Goal: Task Accomplishment & Management: Complete application form

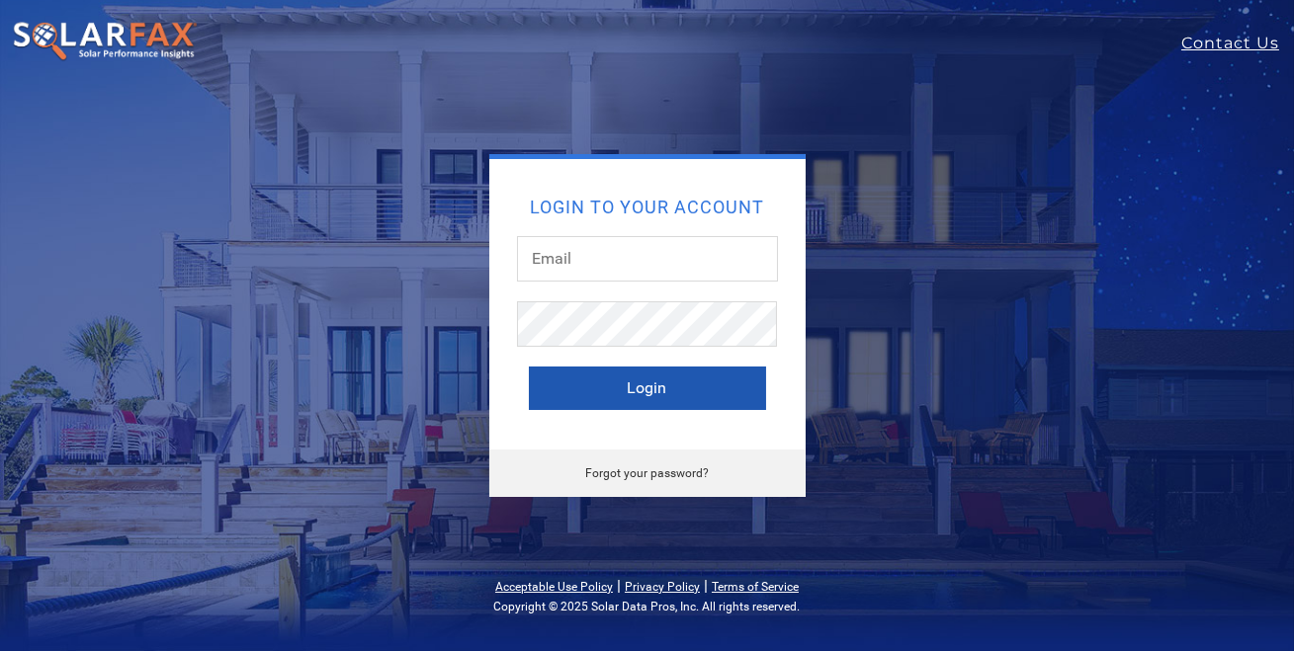
type input "[PERSON_NAME][EMAIL_ADDRESS][DOMAIN_NAME]"
click at [613, 385] on button "Login" at bounding box center [647, 388] width 237 height 43
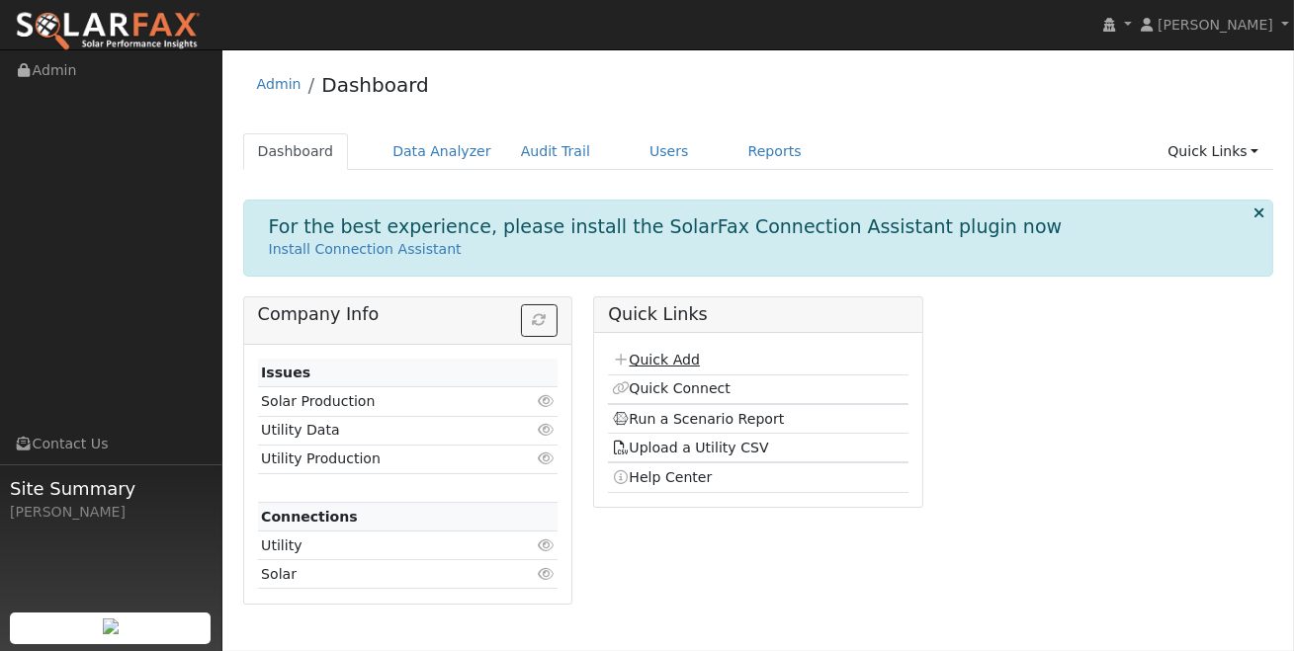
click at [653, 364] on link "Quick Add" at bounding box center [656, 360] width 88 height 16
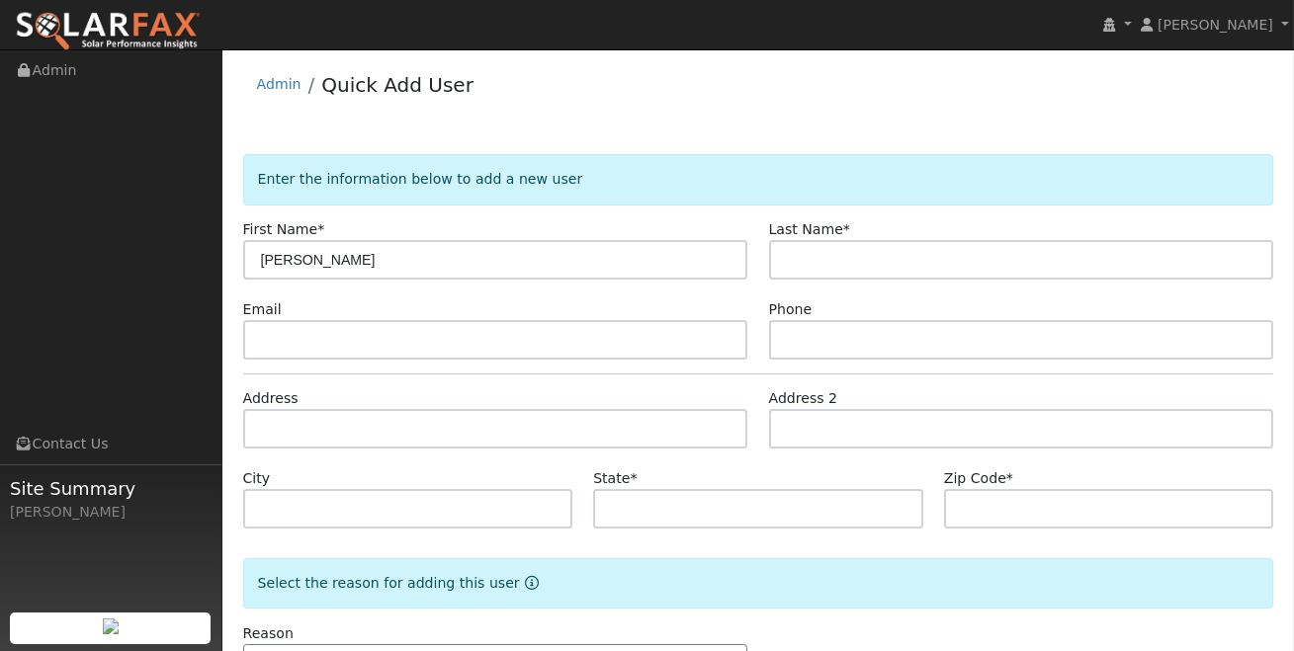
type input "Sutton"
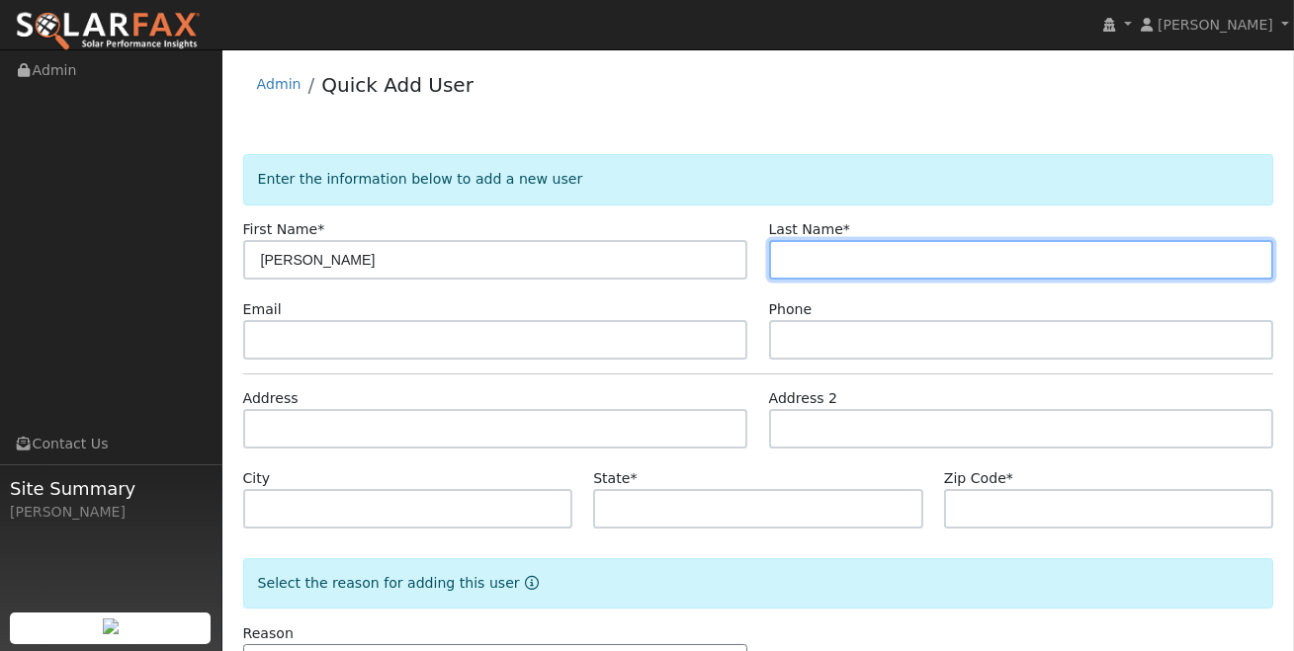
click at [834, 255] on input "text" at bounding box center [1021, 260] width 505 height 40
paste input "Hanzalik"
type input "Hanzalik"
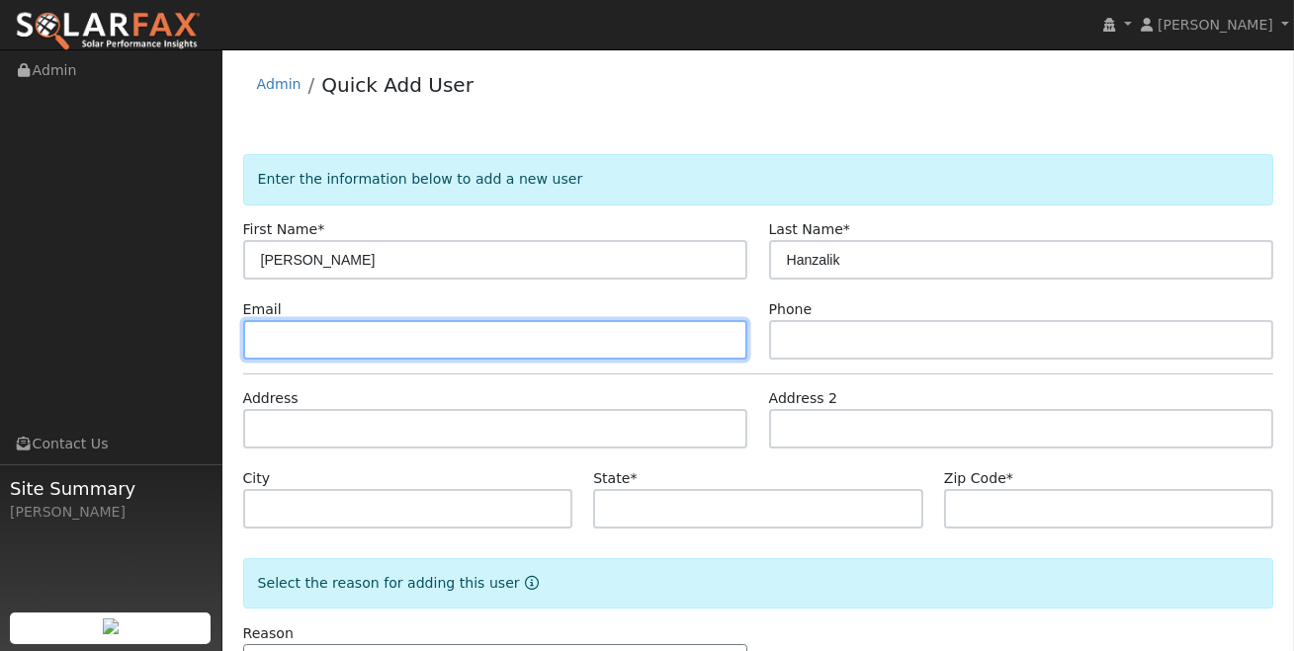
click at [403, 327] on input "text" at bounding box center [495, 340] width 505 height 40
paste input "suttonhanzalik@gmail.com"
type input "suttonhanzalik@gmail.com"
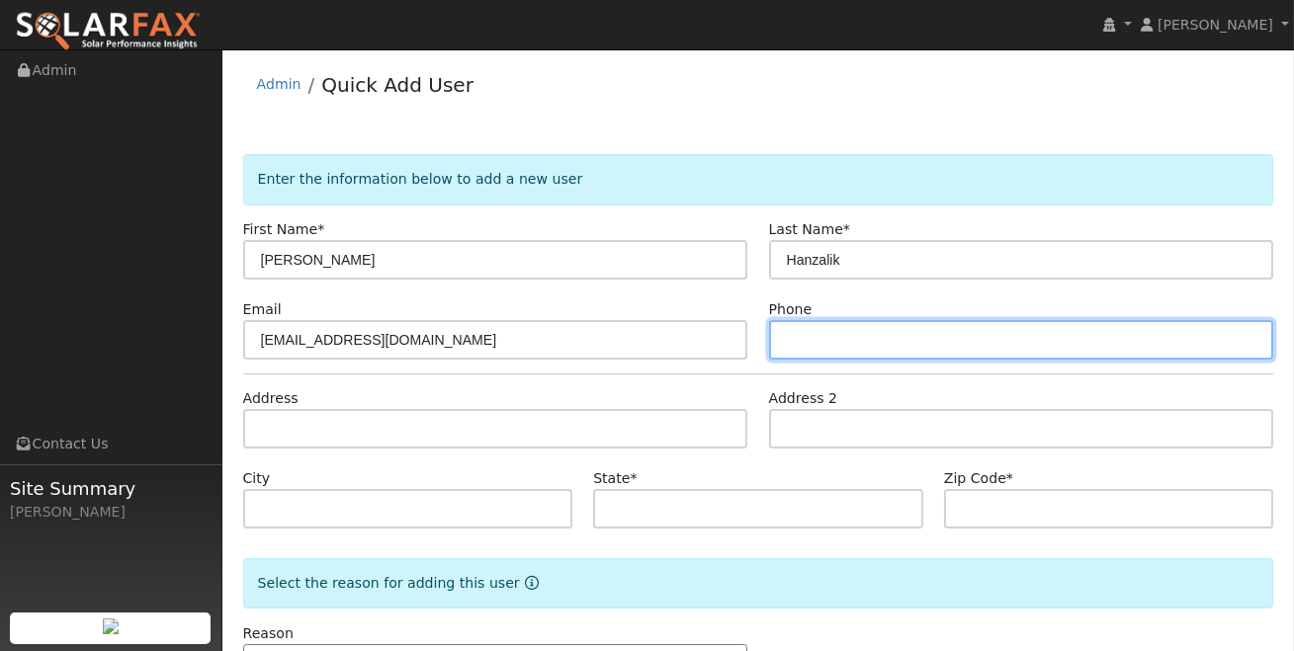
click at [814, 332] on input "text" at bounding box center [1021, 340] width 505 height 40
paste input "+1 (805) 904-8089"
type input "+1 (805) 904-8089"
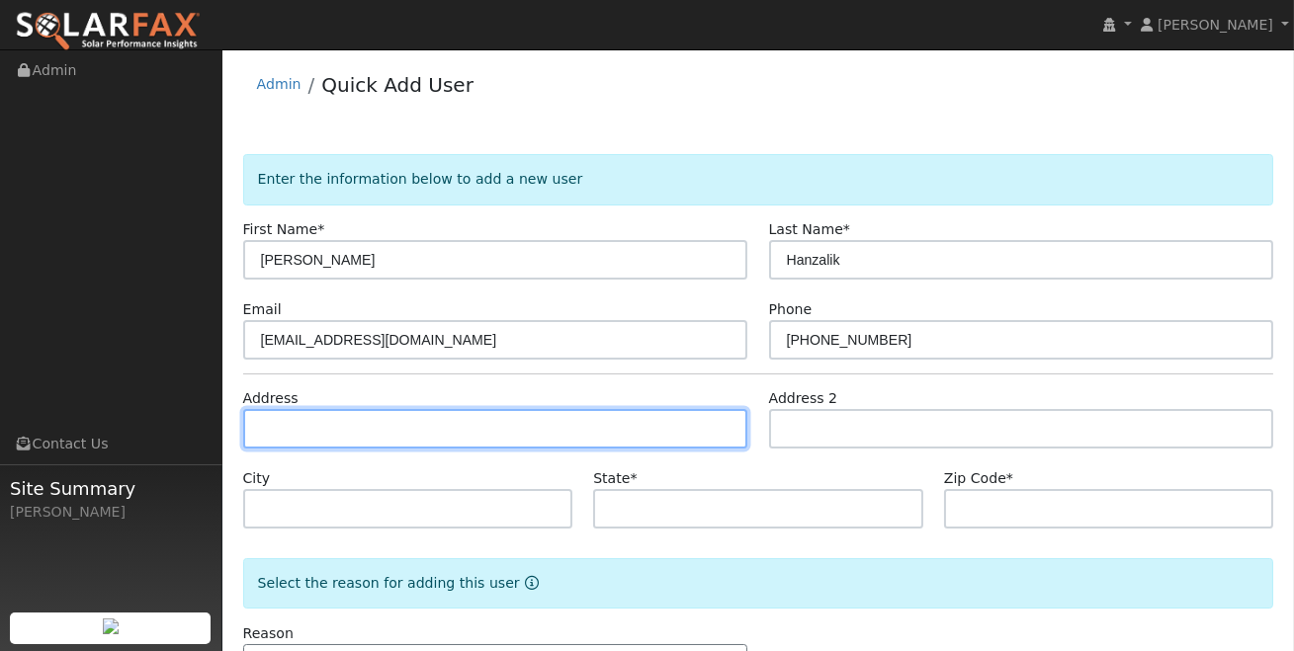
click at [334, 430] on input "text" at bounding box center [495, 429] width 505 height 40
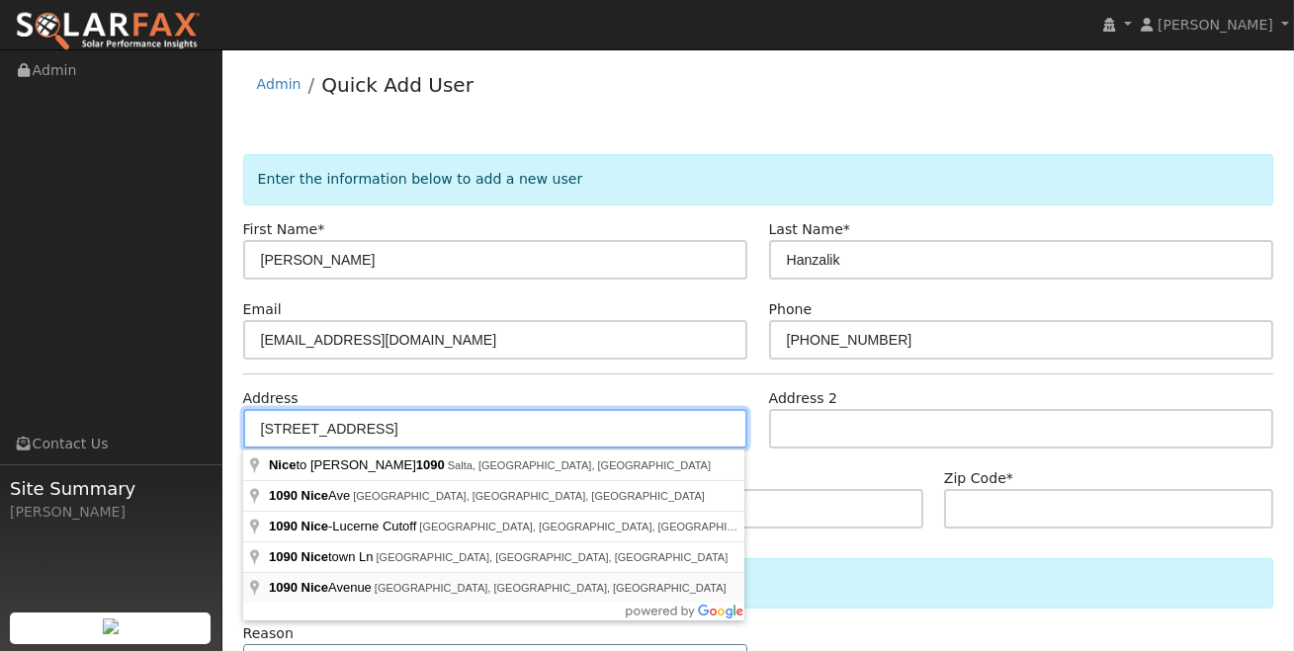
type input "1090 Nice Avenue"
type input "Grover Beach"
type input "CA"
type input "93433"
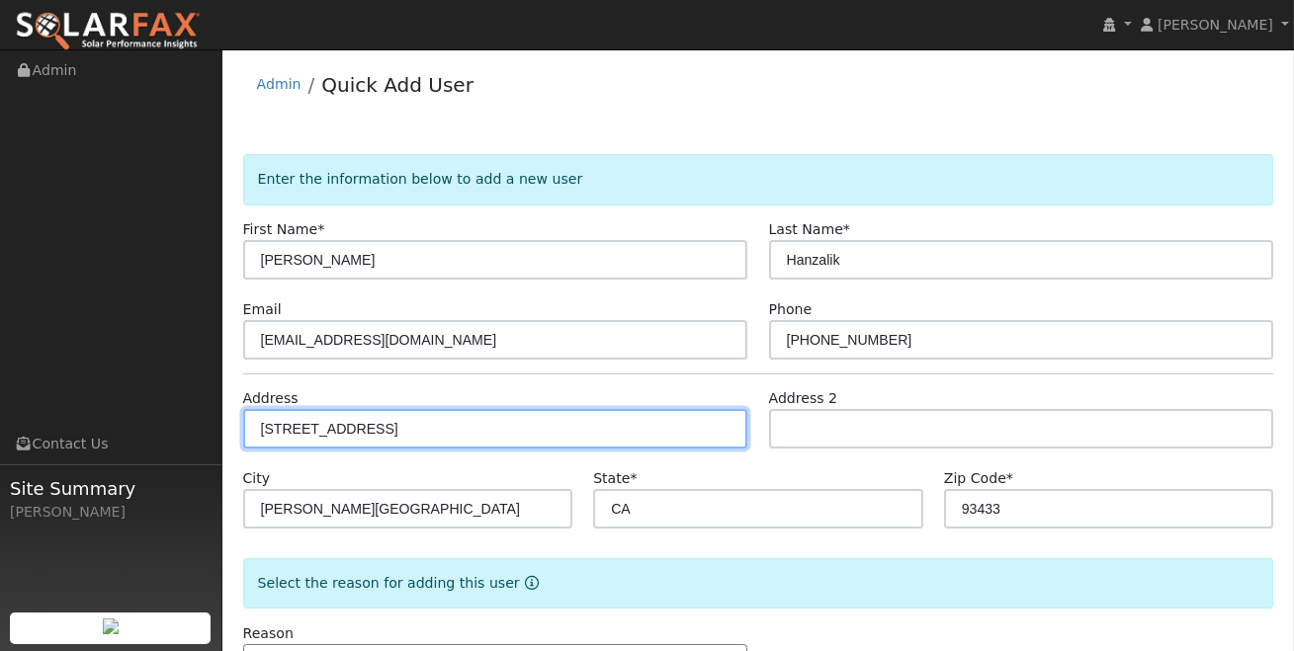
scroll to position [74, 0]
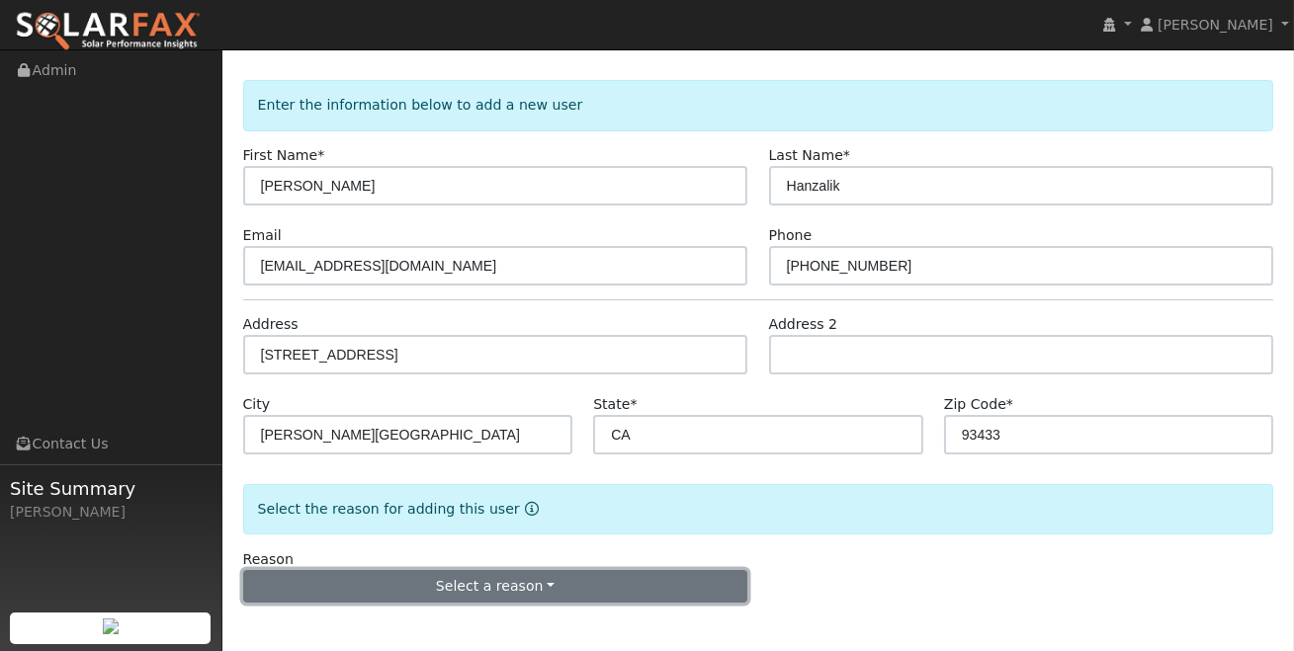
click at [541, 583] on button "Select a reason" at bounding box center [495, 587] width 505 height 34
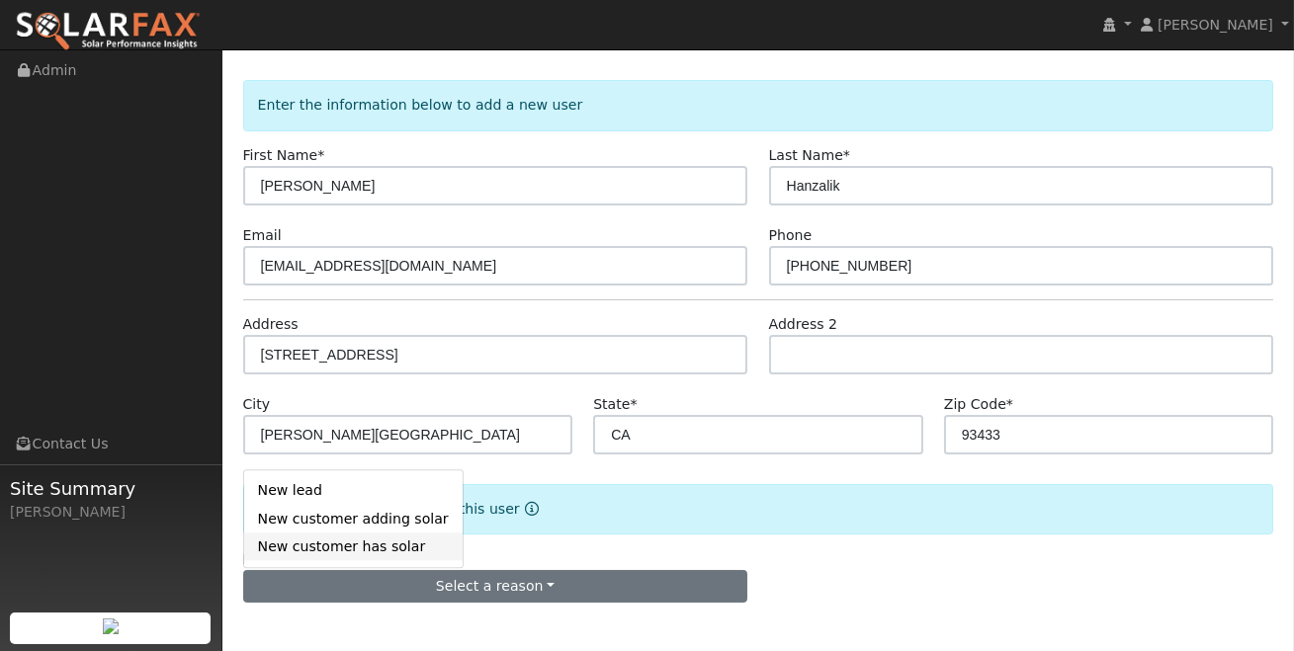
click at [343, 552] on link "New customer has solar" at bounding box center [353, 547] width 218 height 28
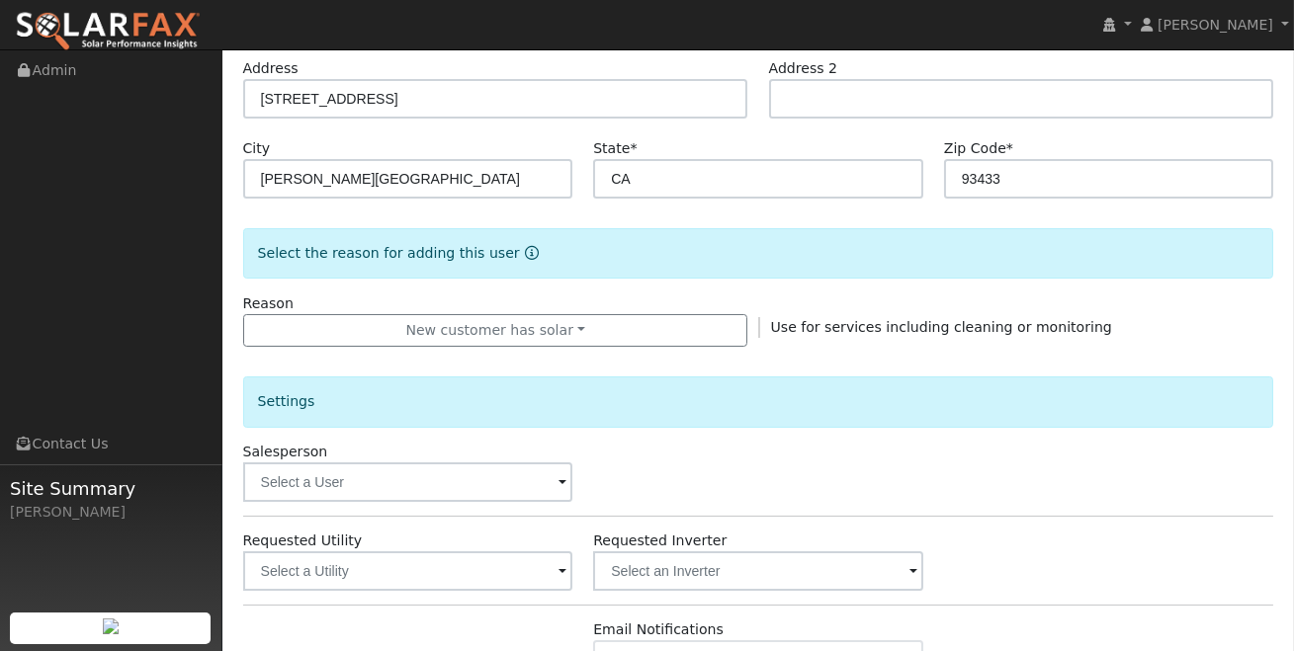
scroll to position [343, 0]
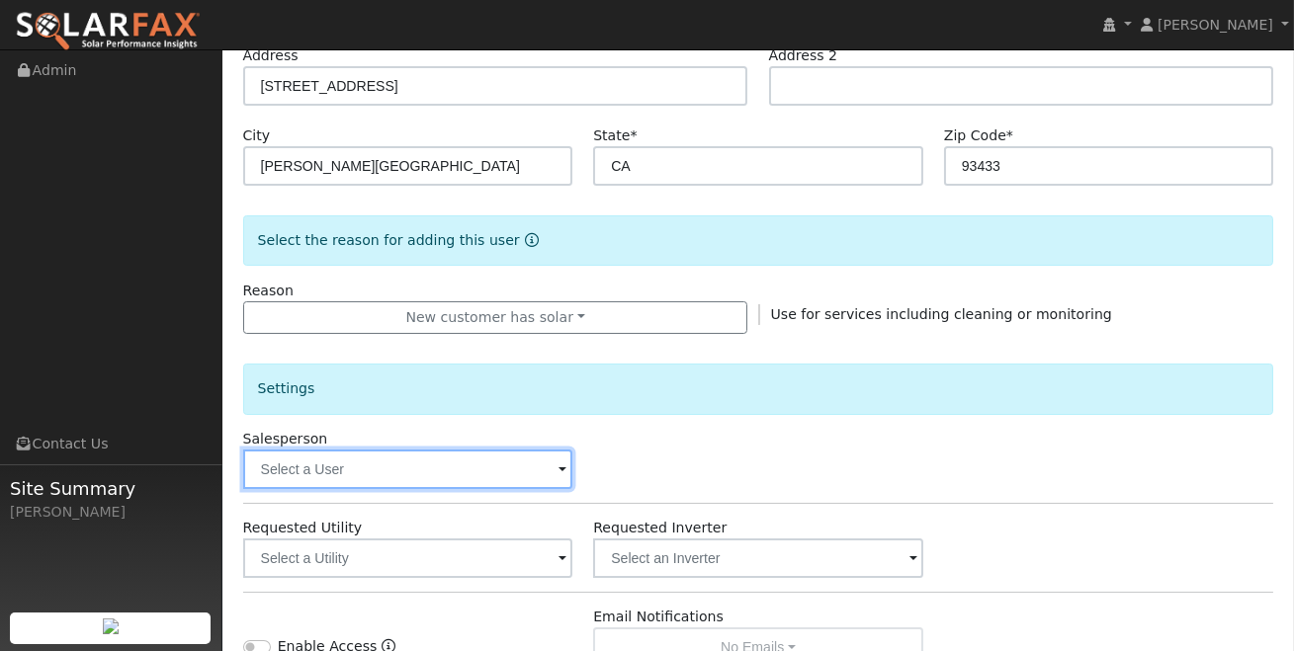
click at [522, 470] on input "text" at bounding box center [408, 470] width 330 height 40
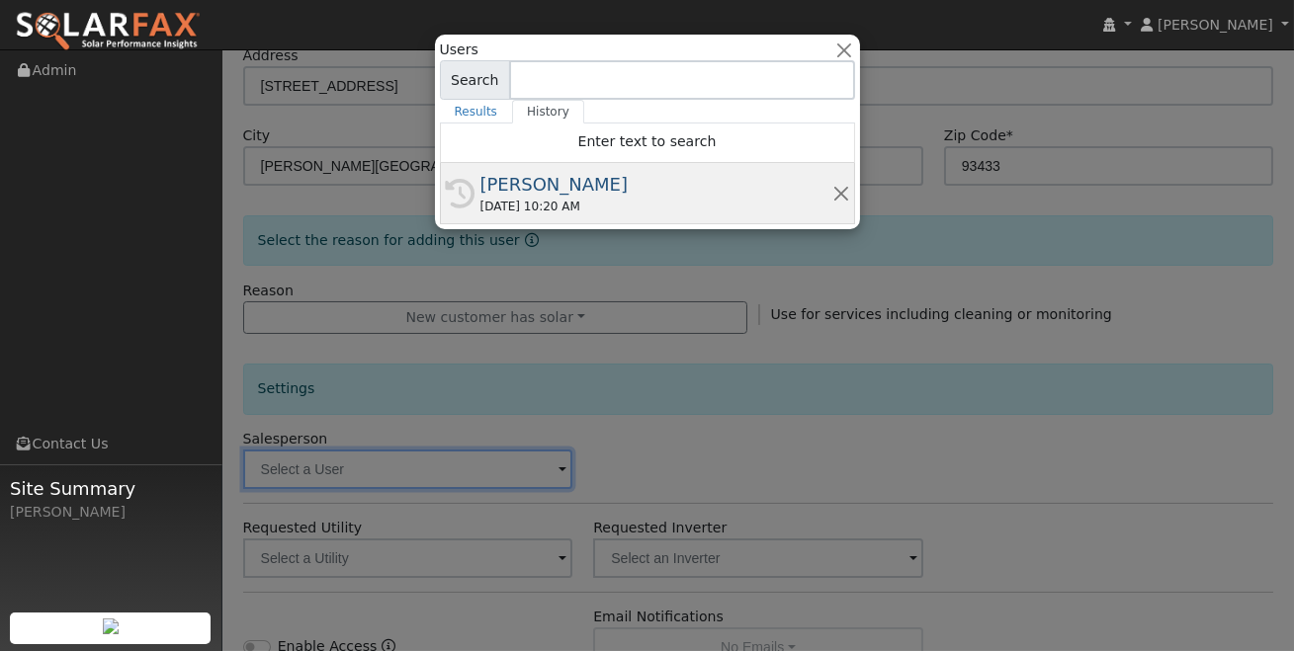
click at [584, 173] on div "[PERSON_NAME]" at bounding box center [656, 184] width 352 height 27
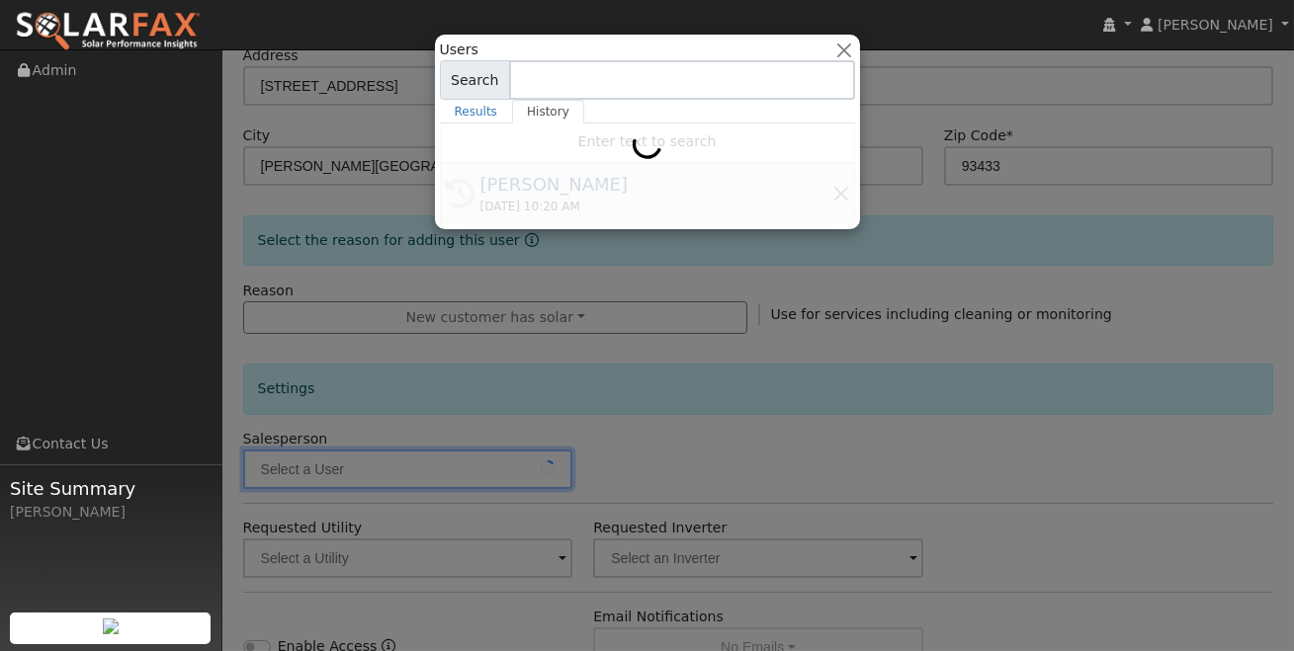
type input "[PERSON_NAME]"
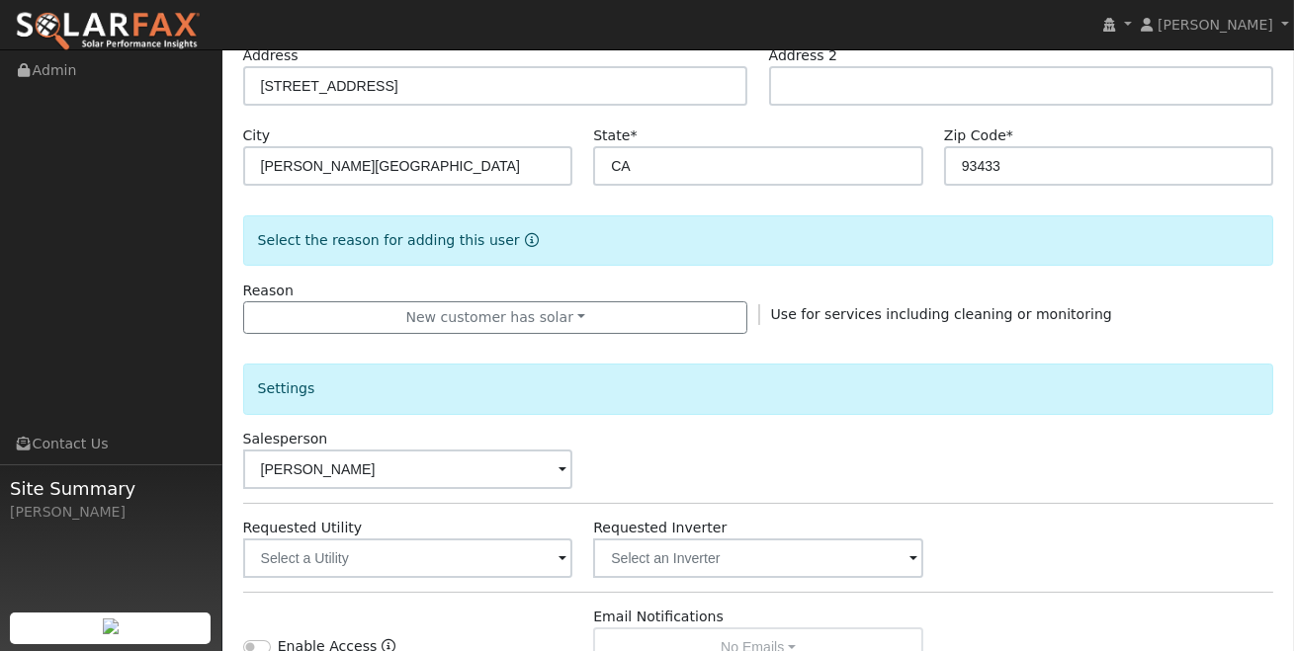
scroll to position [448, 0]
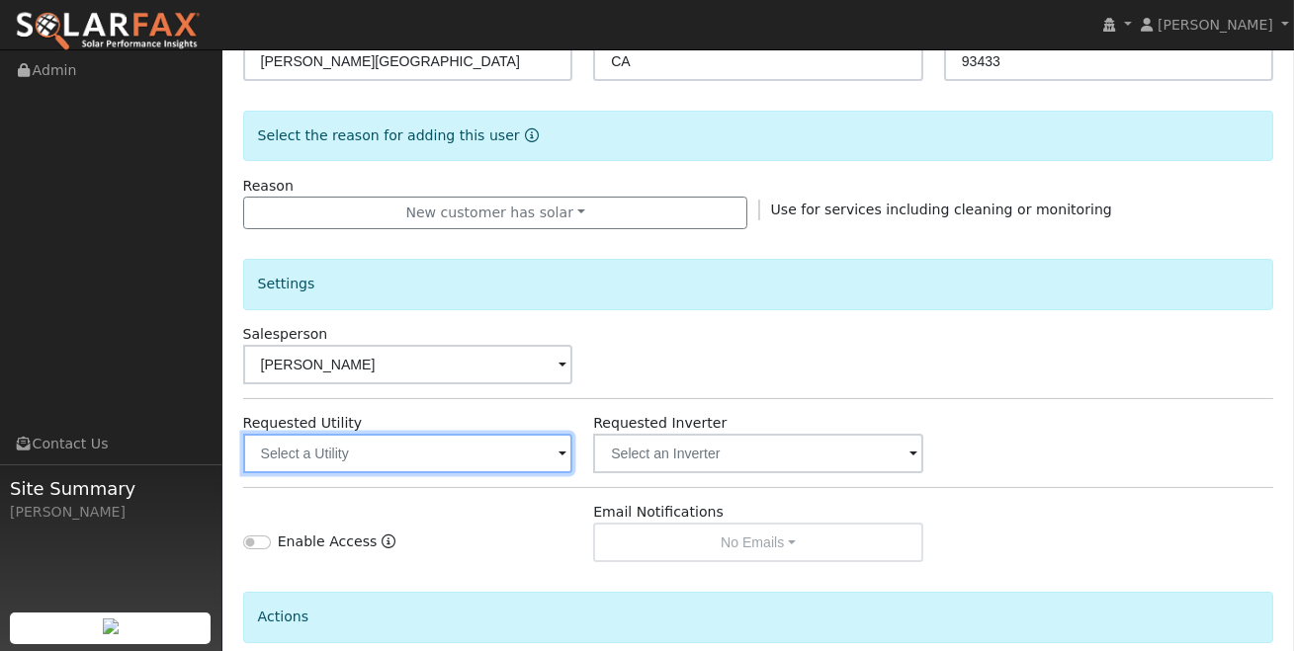
click at [475, 459] on input "text" at bounding box center [408, 454] width 330 height 40
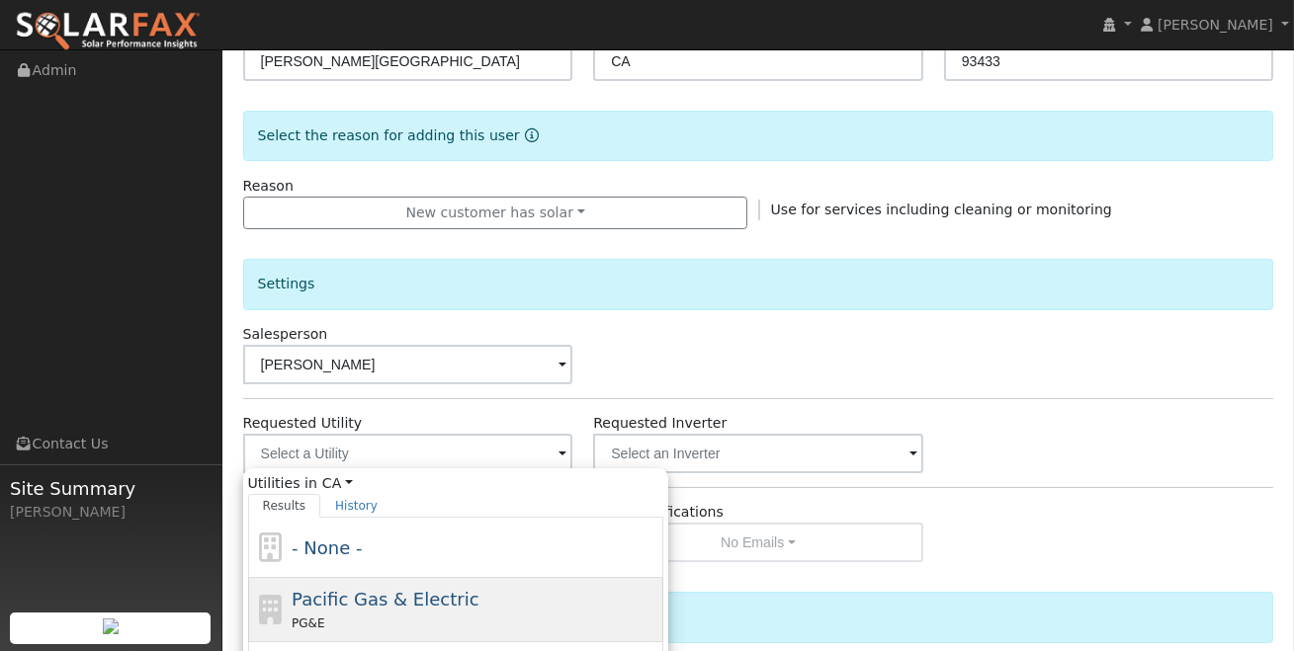
click at [412, 594] on span "Pacific Gas & Electric" at bounding box center [385, 599] width 187 height 21
type input "Pacific Gas & Electric"
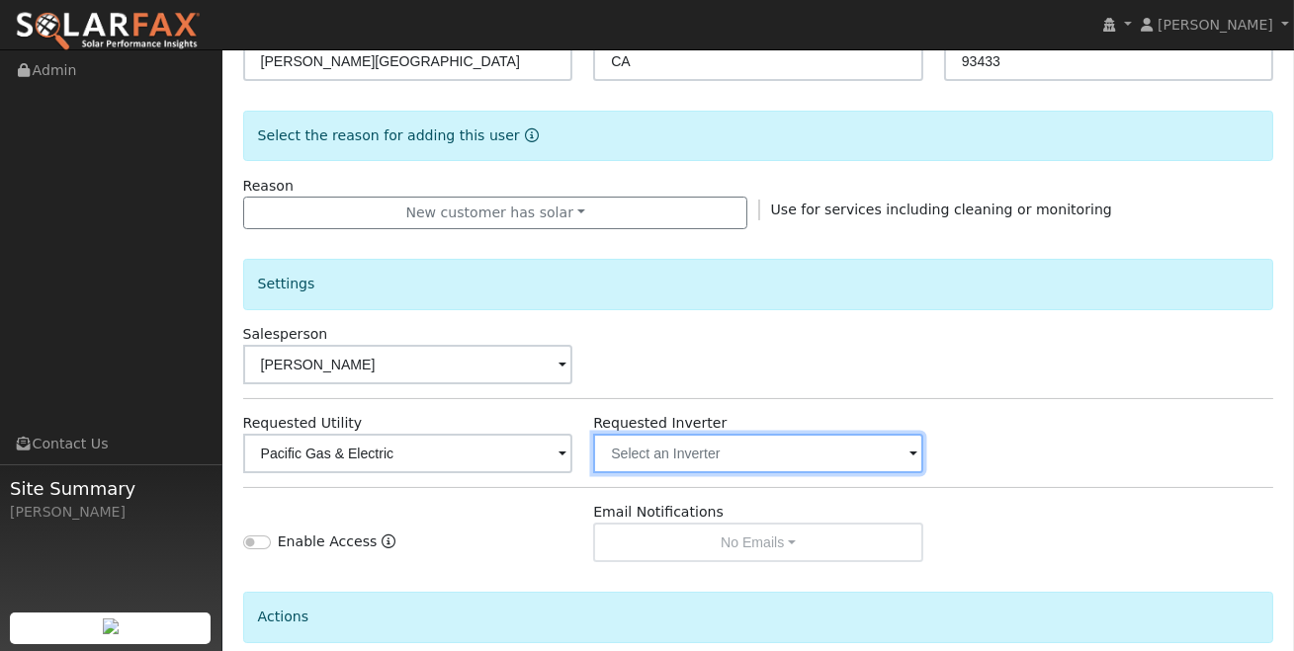
click at [779, 448] on input "text" at bounding box center [758, 454] width 330 height 40
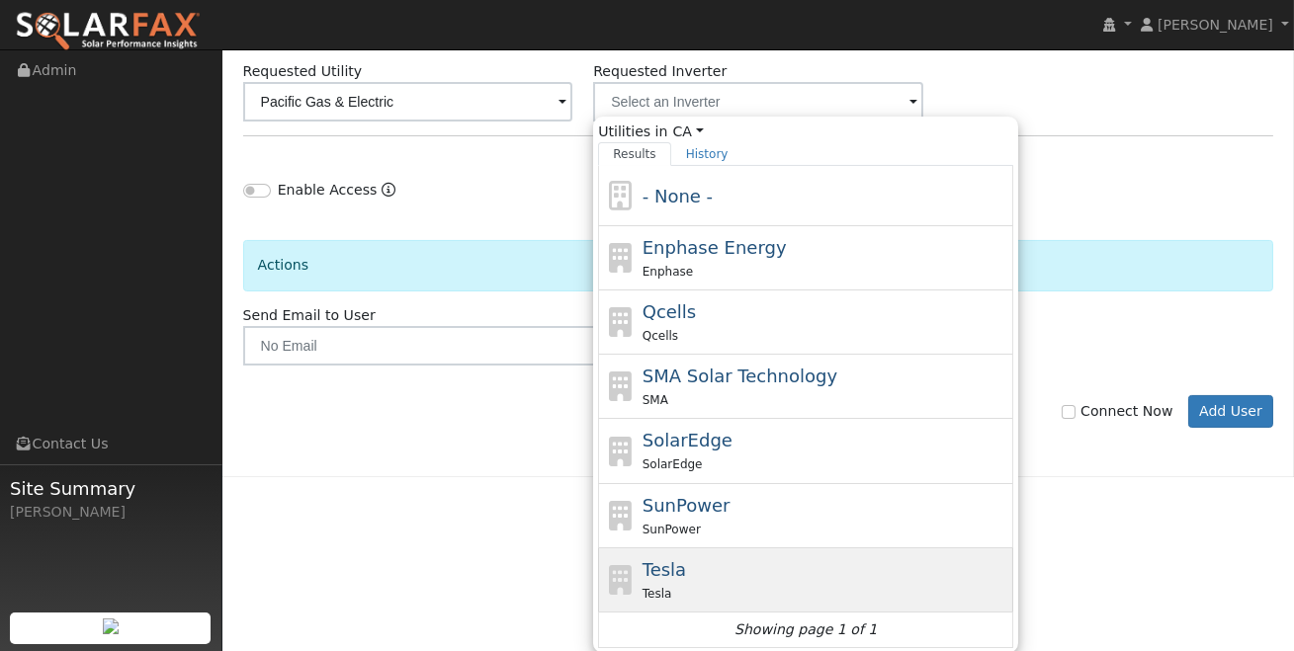
click at [702, 559] on div "Tesla Tesla" at bounding box center [825, 579] width 367 height 47
type input "Tesla"
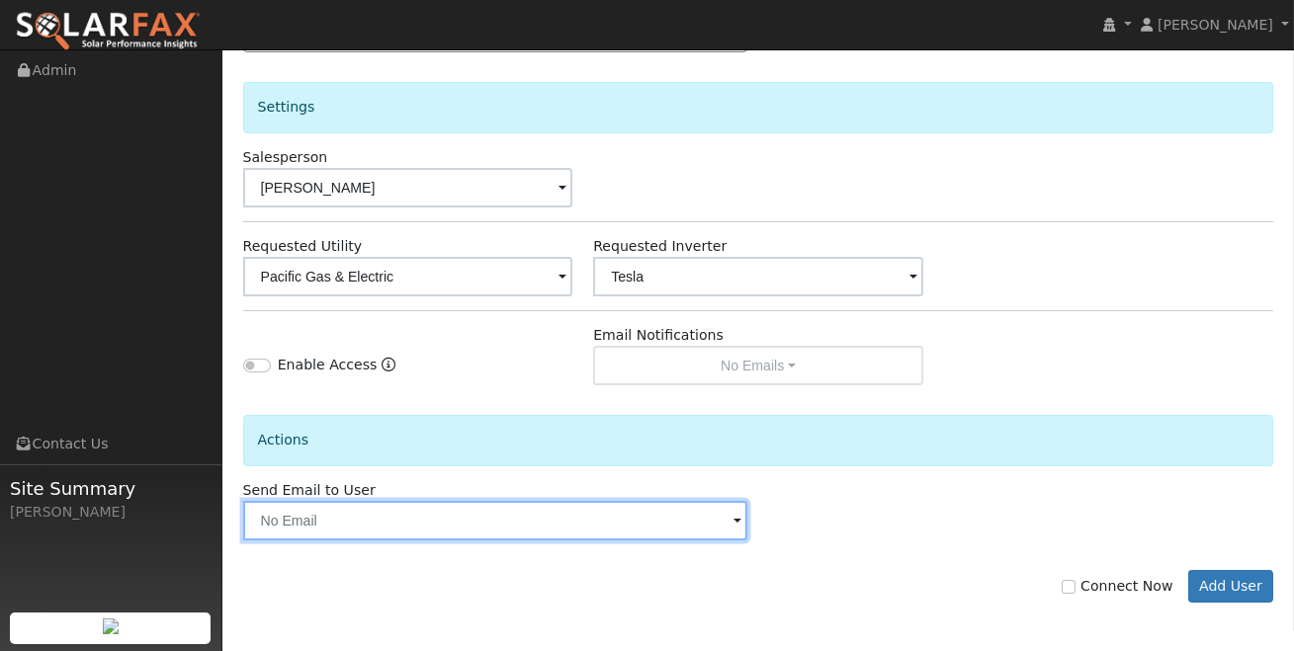
click at [678, 527] on input "text" at bounding box center [495, 521] width 505 height 40
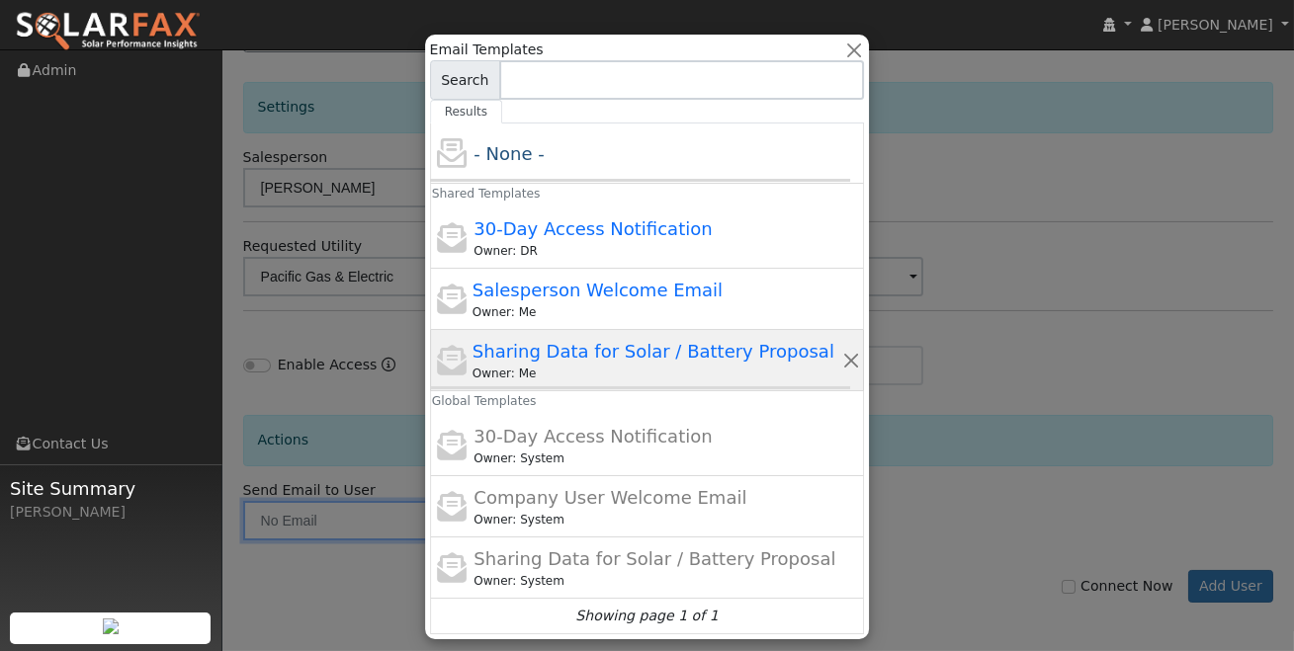
click at [615, 356] on span "Sharing Data for Solar / Battery Proposal" at bounding box center [653, 351] width 362 height 21
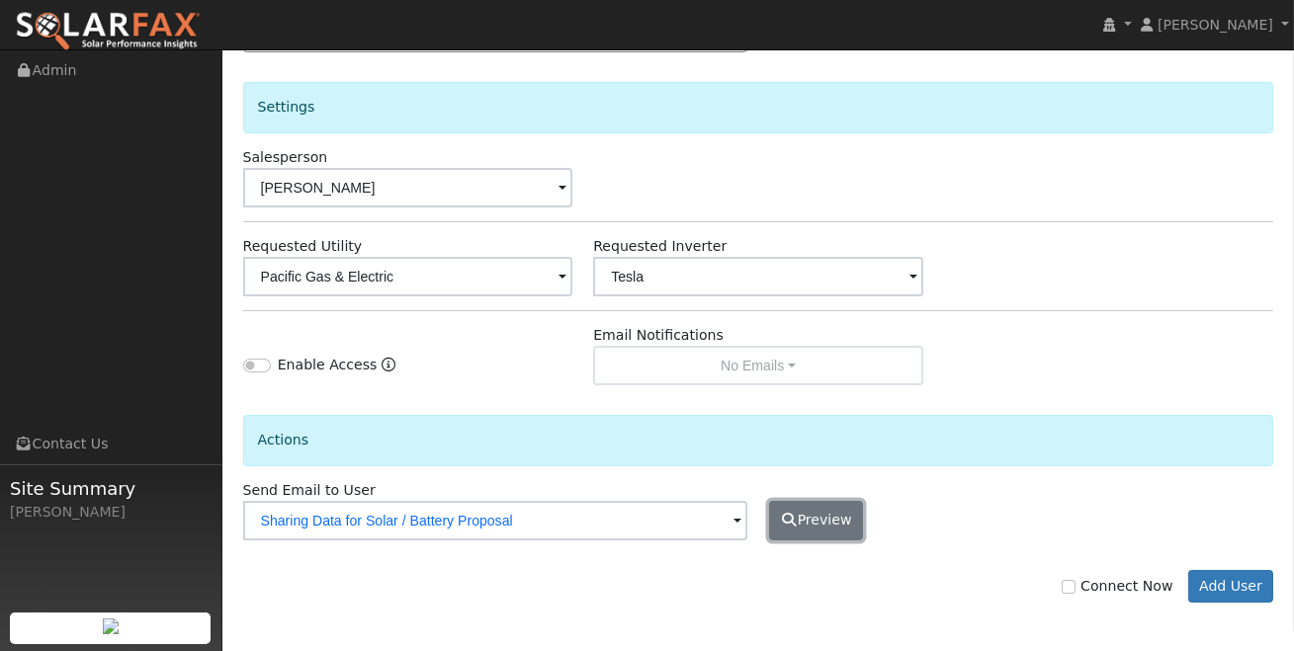
click at [847, 504] on button "Preview" at bounding box center [816, 521] width 95 height 40
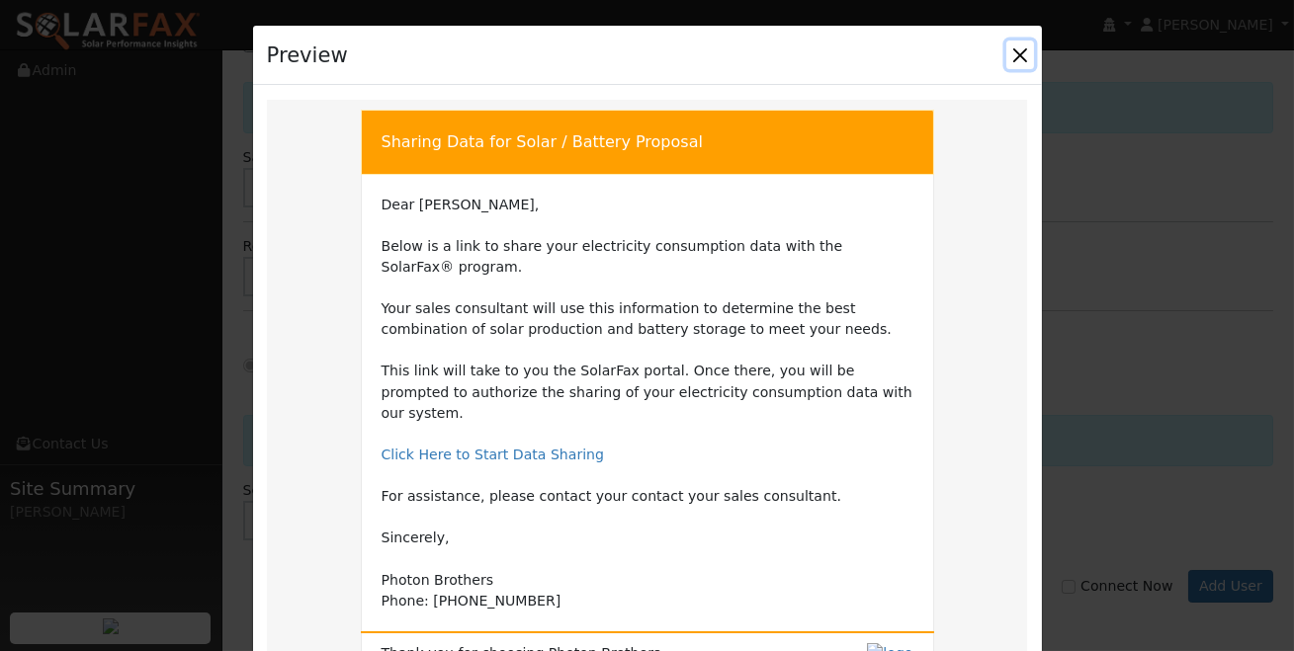
click at [1018, 57] on button "Close" at bounding box center [1020, 55] width 28 height 28
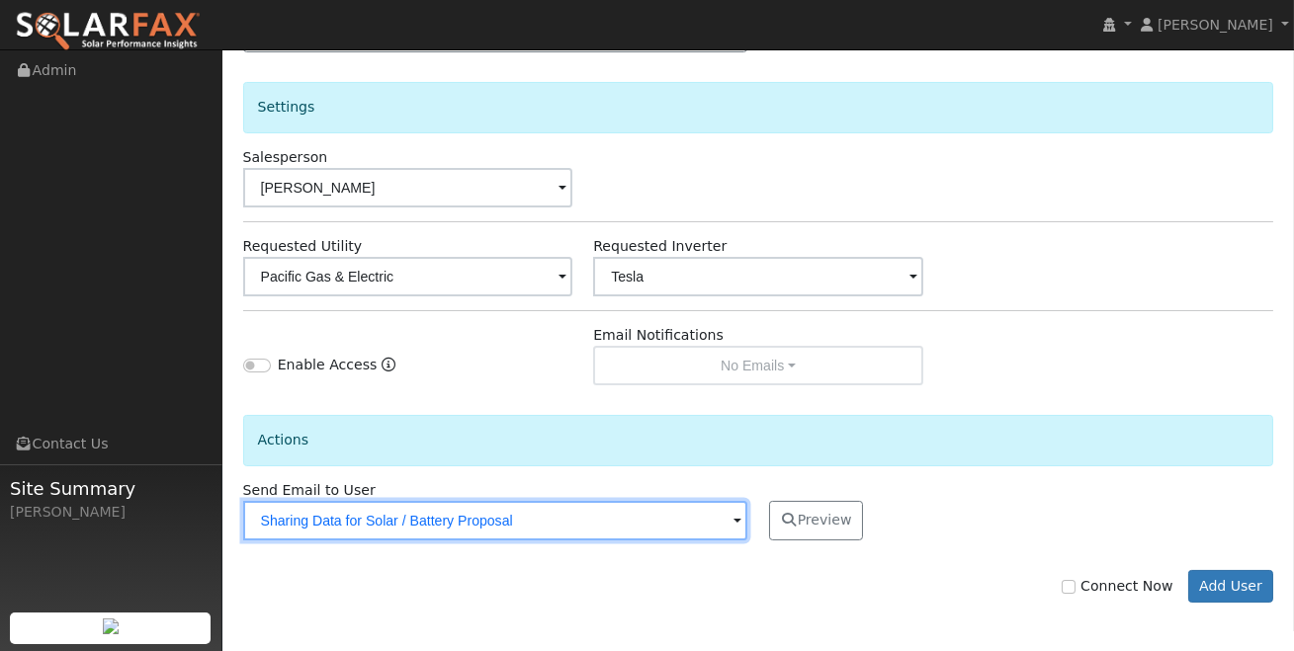
click at [645, 527] on input "Sharing Data for Solar / Battery Proposal" at bounding box center [495, 521] width 505 height 40
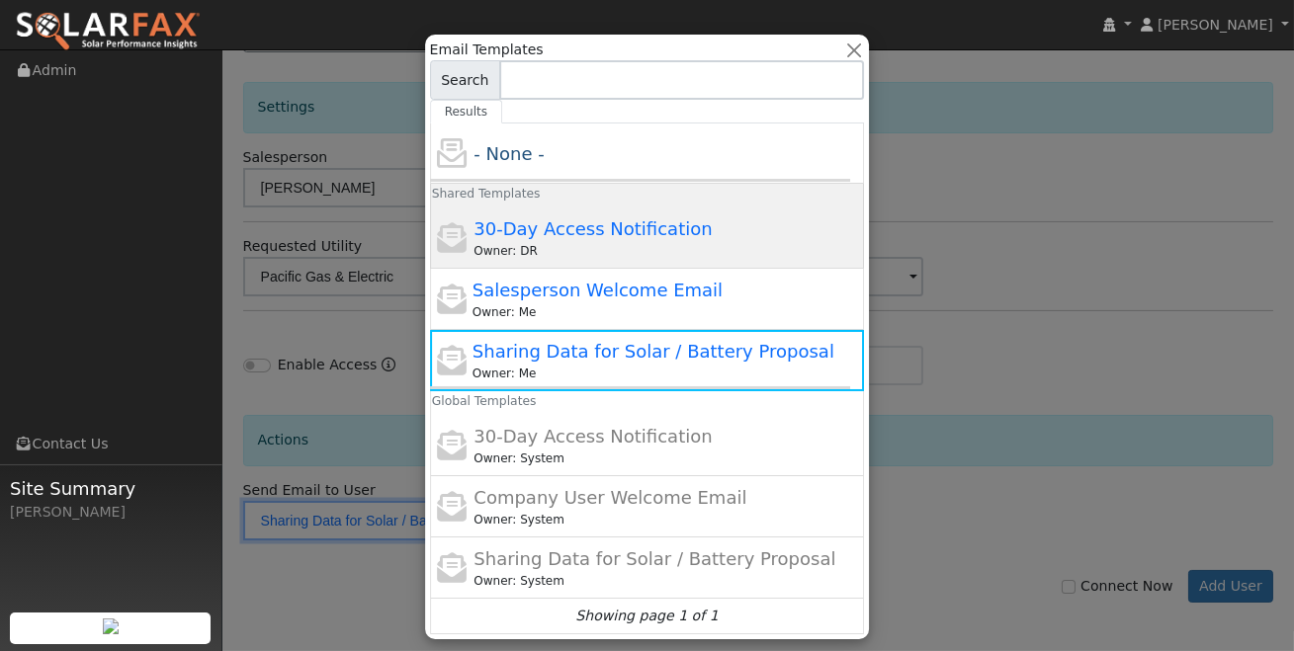
click at [655, 227] on span "30-Day Access Notification" at bounding box center [592, 228] width 238 height 21
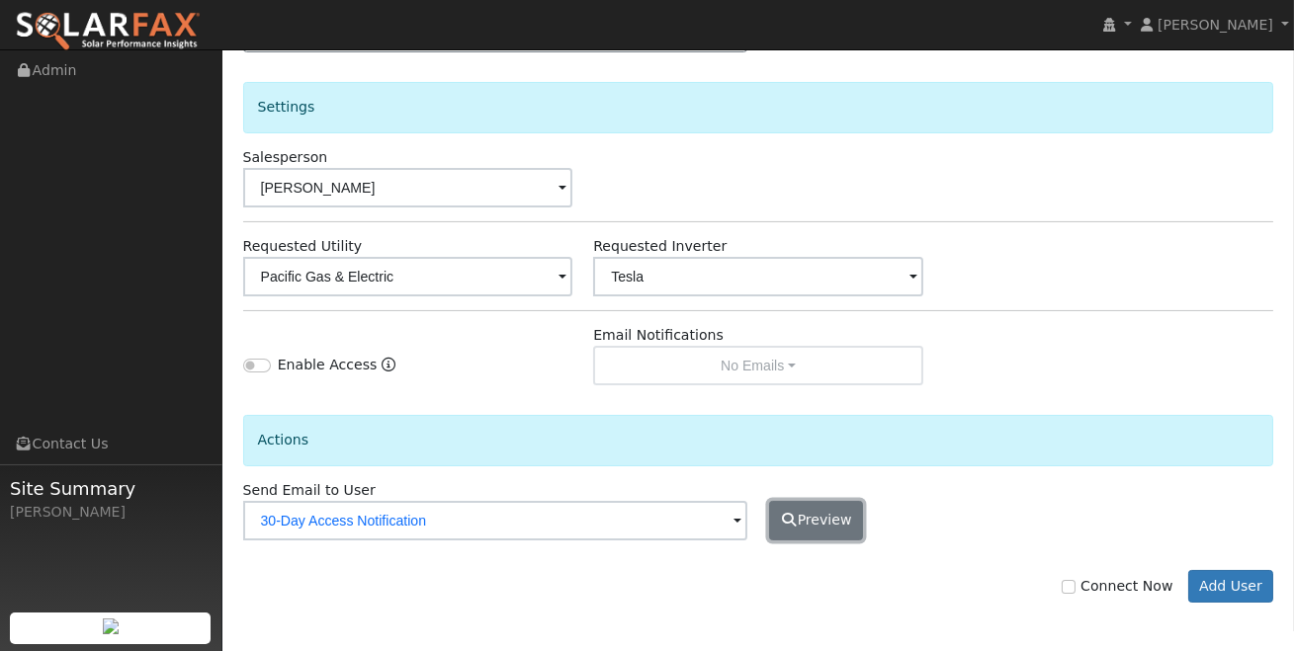
click at [821, 517] on button "Preview" at bounding box center [816, 521] width 95 height 40
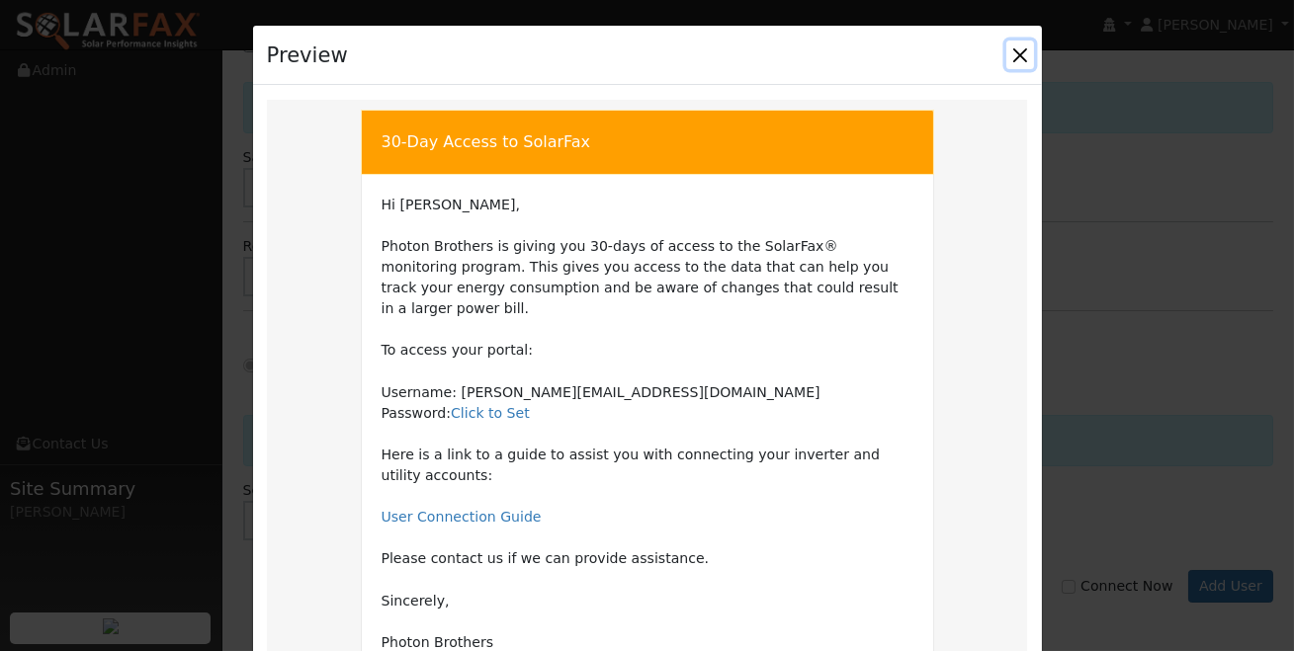
click at [1022, 58] on button "Close" at bounding box center [1020, 55] width 28 height 28
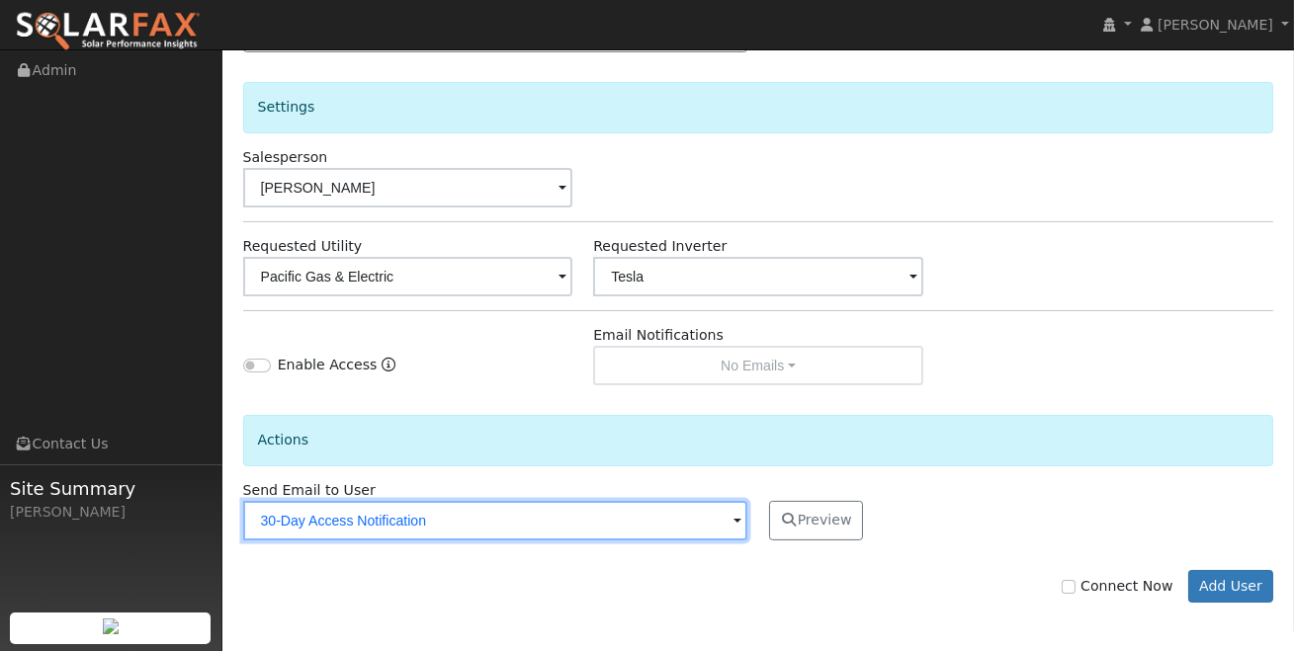
click at [674, 515] on input "30-Day Access Notification" at bounding box center [495, 521] width 505 height 40
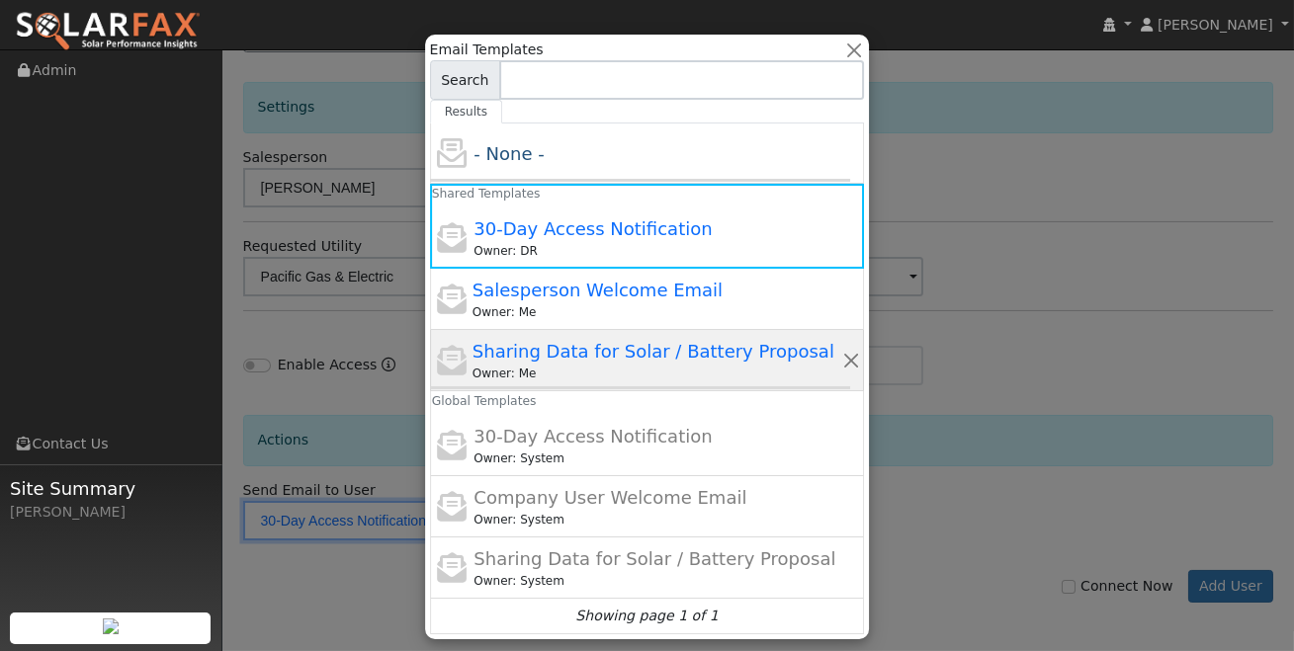
click at [668, 357] on span "Sharing Data for Solar / Battery Proposal" at bounding box center [653, 351] width 362 height 21
type input "Sharing Data for Solar / Battery Proposal"
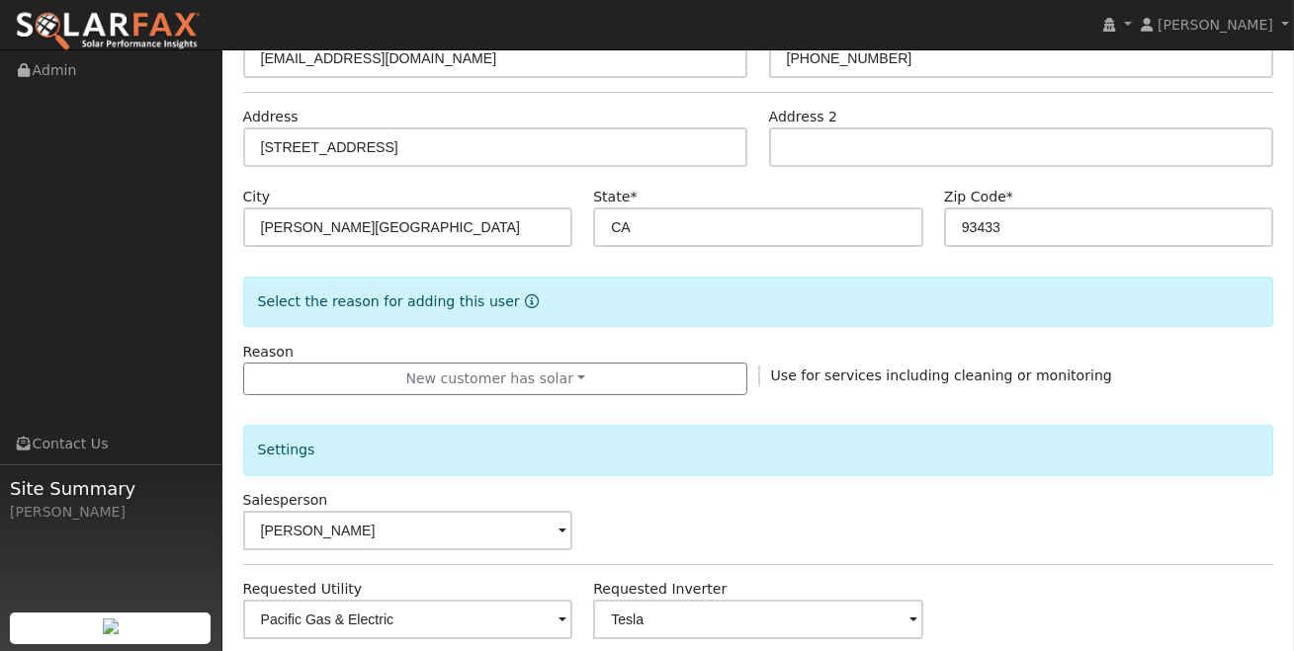
scroll to position [280, 0]
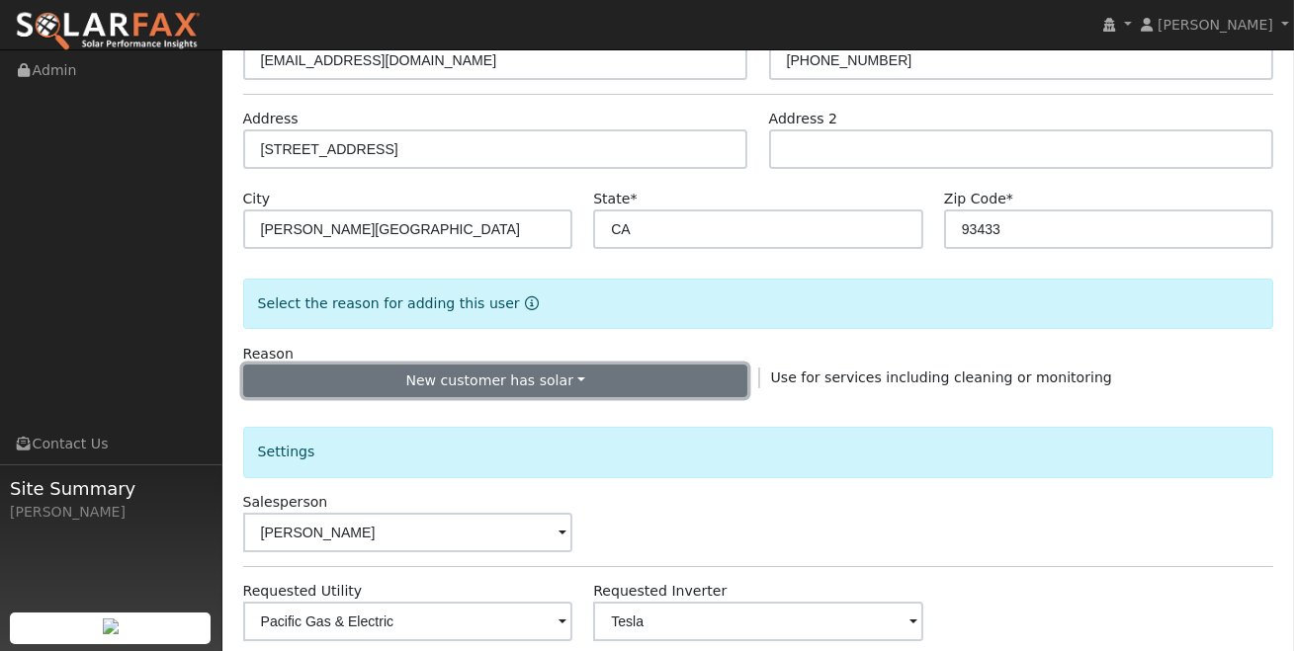
click at [549, 376] on button "New customer has solar" at bounding box center [495, 382] width 505 height 34
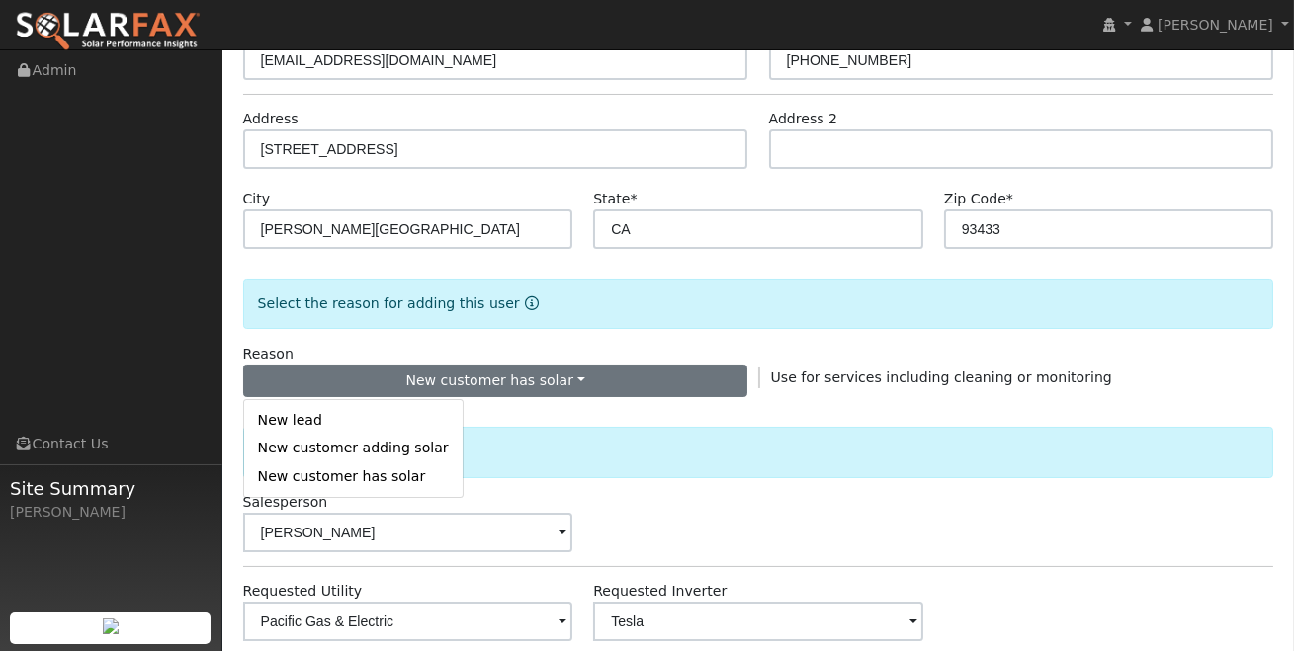
click at [492, 406] on div "Settings" at bounding box center [757, 444] width 1051 height 94
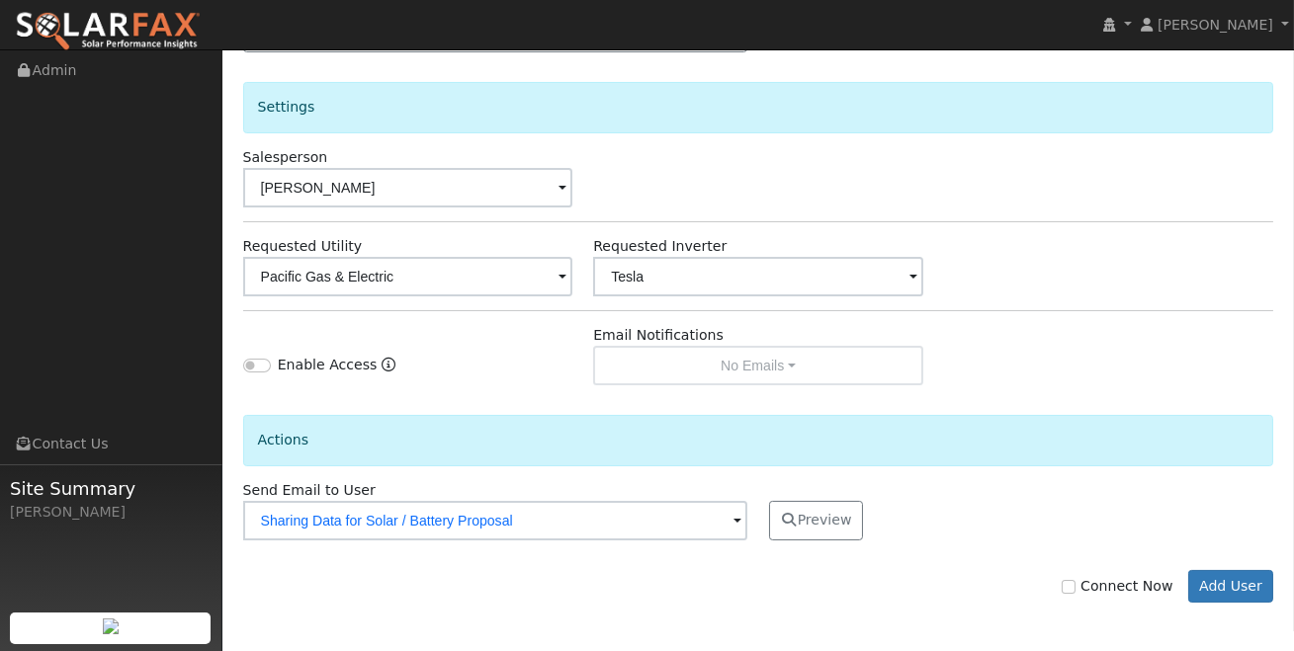
scroll to position [598, 0]
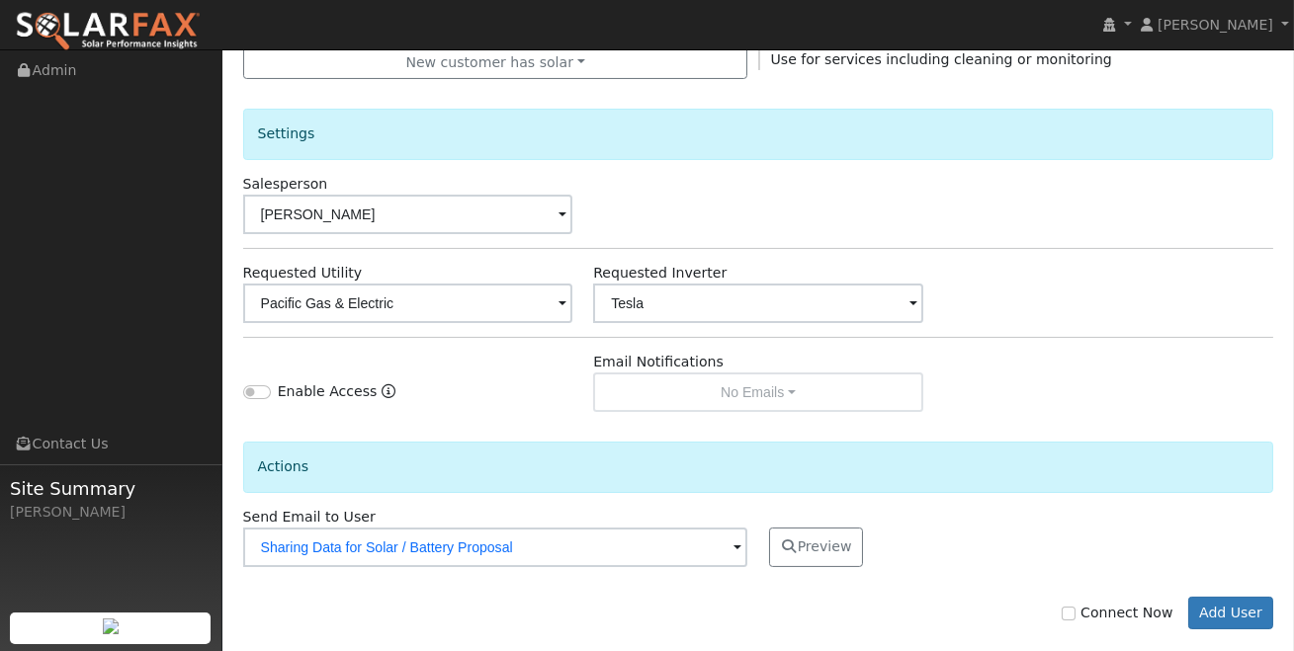
click at [804, 379] on div "Email Notifications No Emails No Emails Weekly Emails Monthly Emails" at bounding box center [758, 382] width 351 height 60
click at [255, 391] on input "Enable Access" at bounding box center [257, 392] width 28 height 14
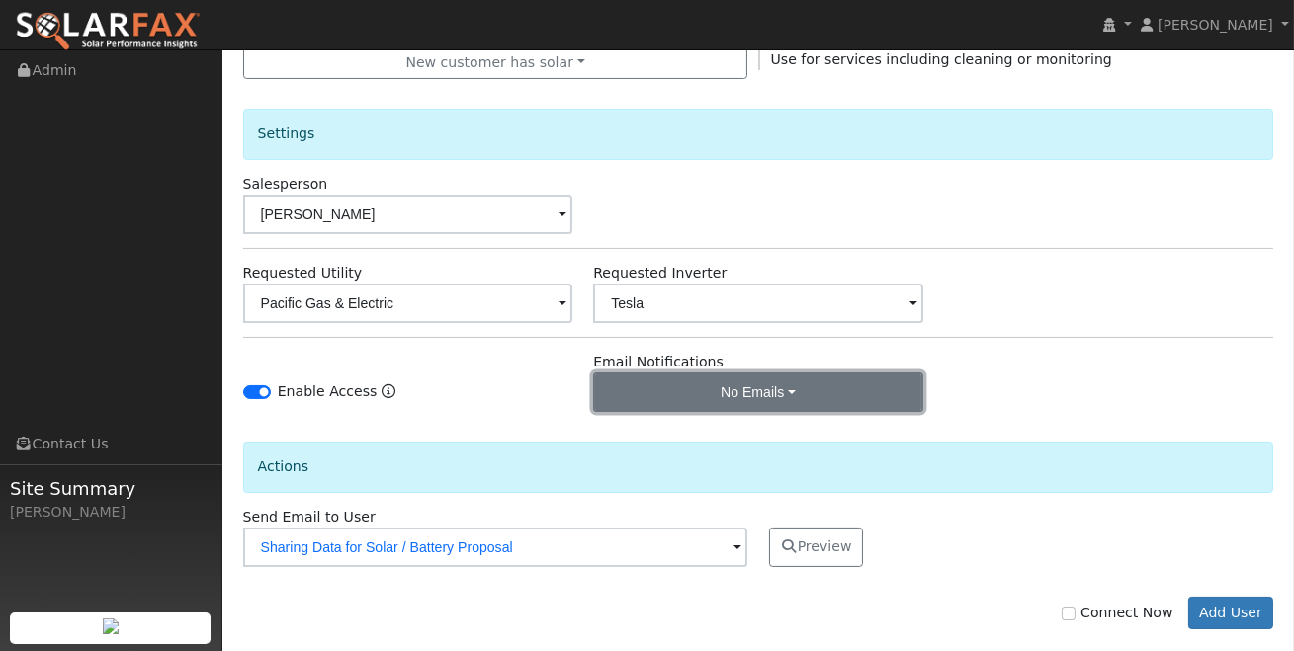
click at [730, 398] on button "No Emails" at bounding box center [758, 393] width 330 height 40
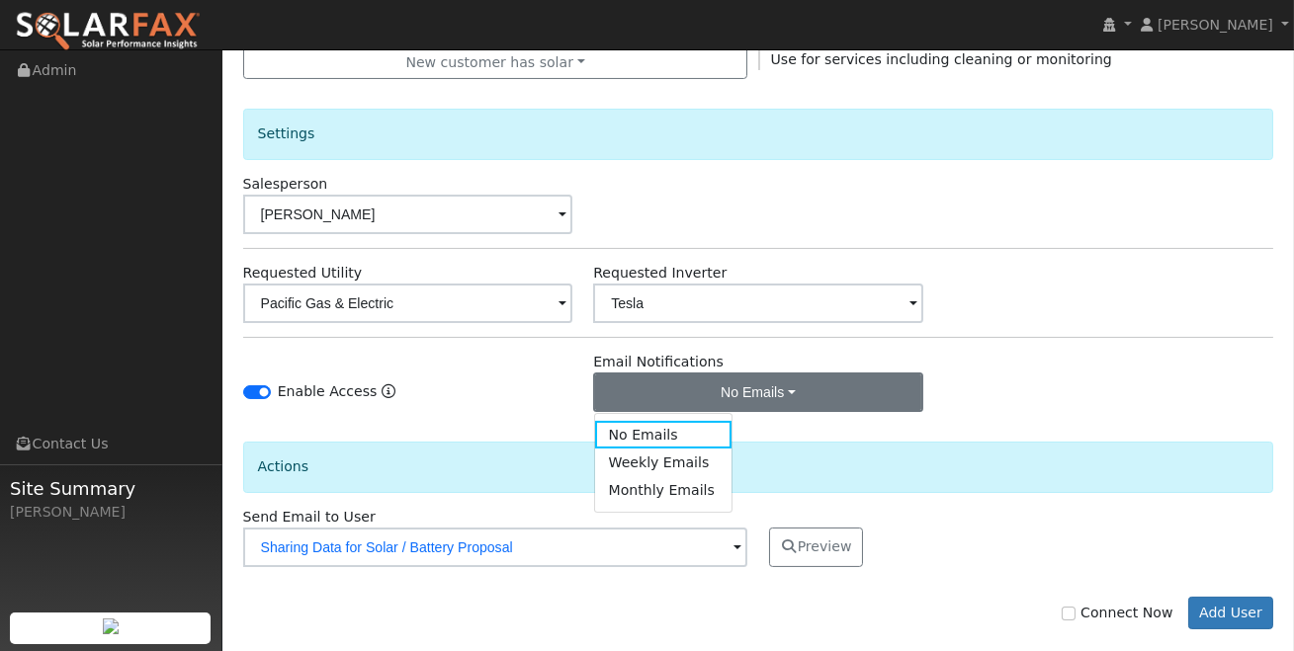
click at [272, 387] on div "Enable Access" at bounding box center [310, 395] width 134 height 29
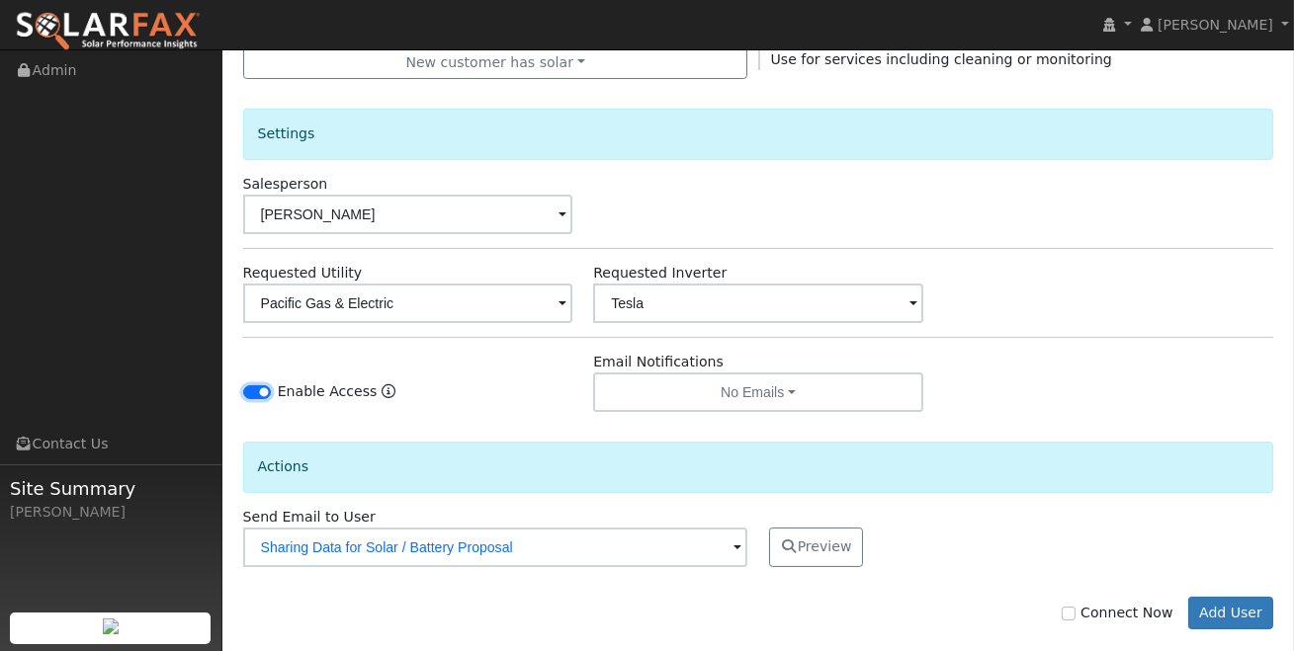
click at [266, 387] on input "Enable Access" at bounding box center [257, 392] width 28 height 14
checkbox input "false"
click at [1231, 611] on button "Add User" at bounding box center [1231, 614] width 86 height 34
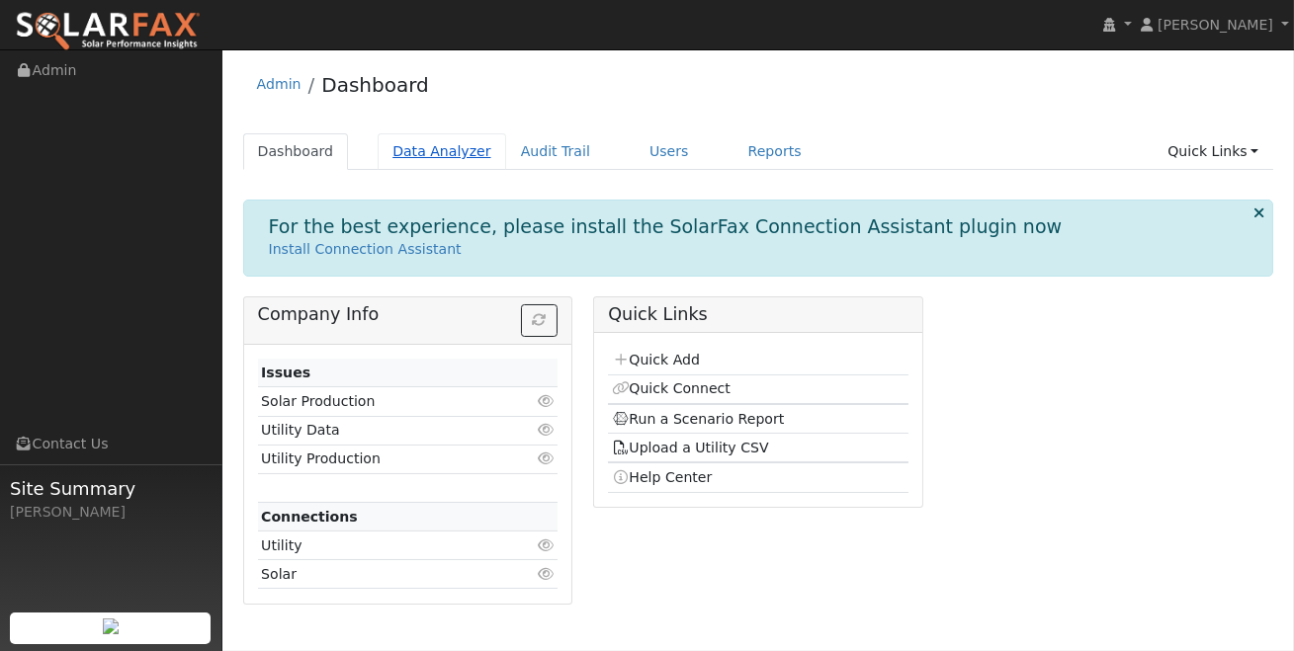
click at [430, 150] on link "Data Analyzer" at bounding box center [441, 151] width 128 height 37
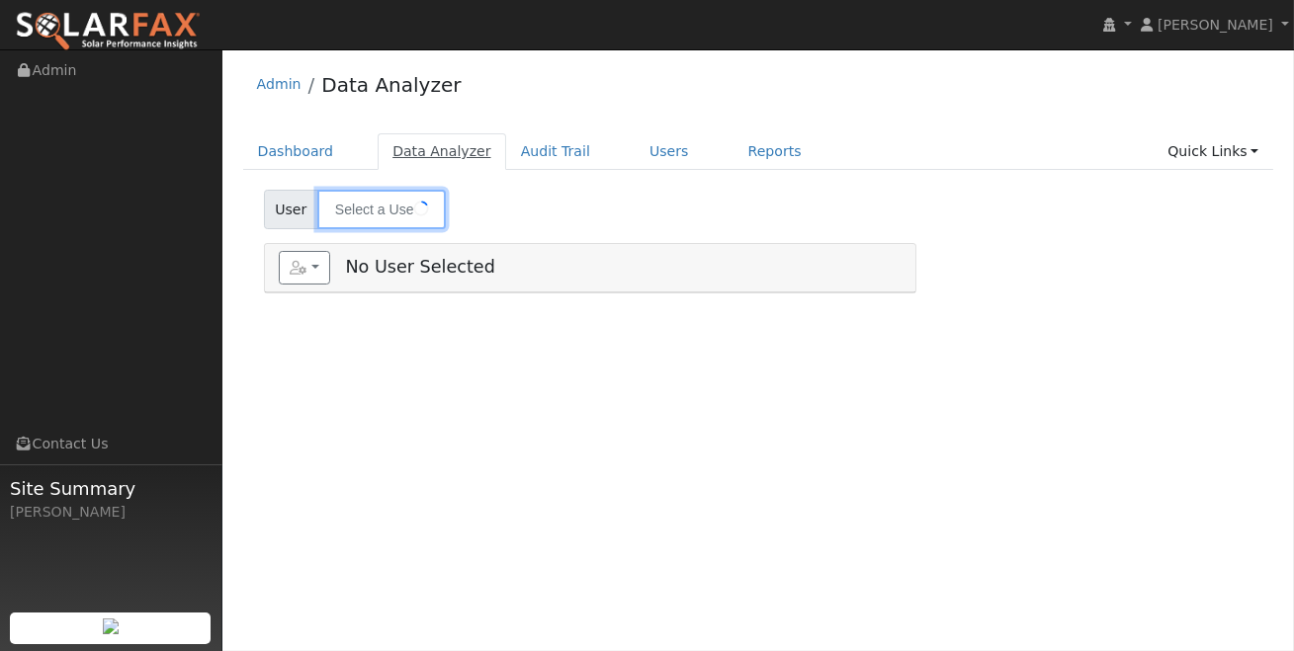
type input "Mark Kantor"
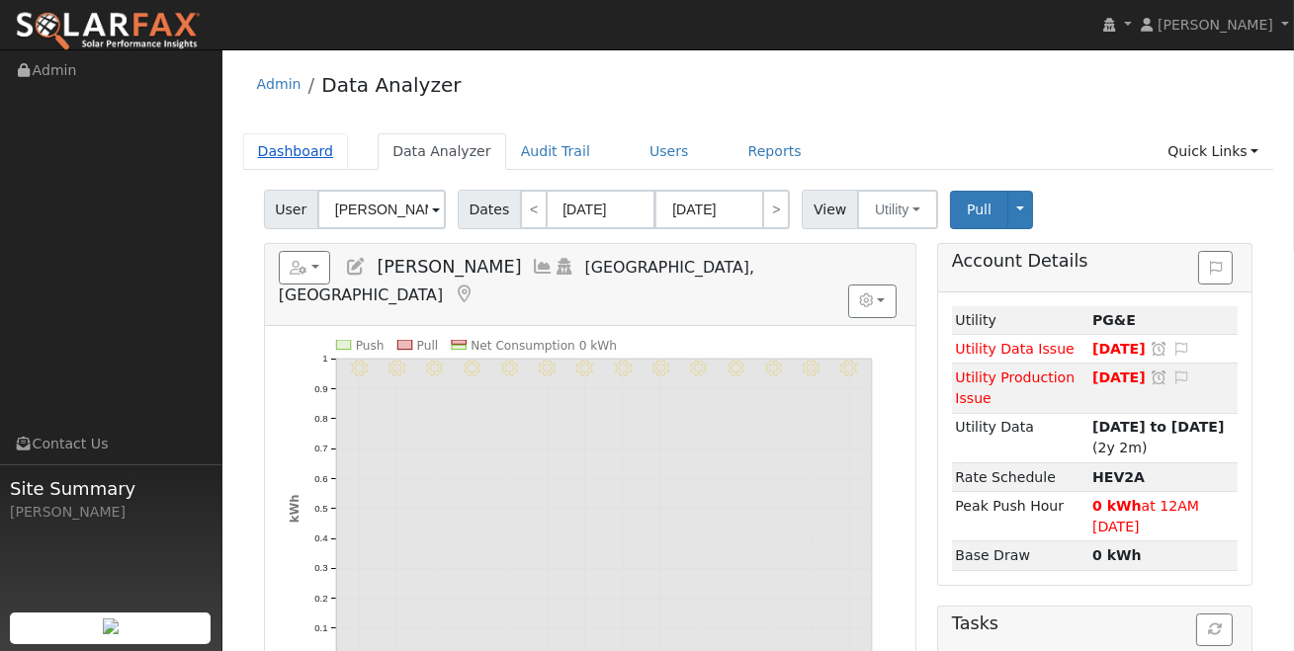
click at [309, 145] on link "Dashboard" at bounding box center [296, 151] width 106 height 37
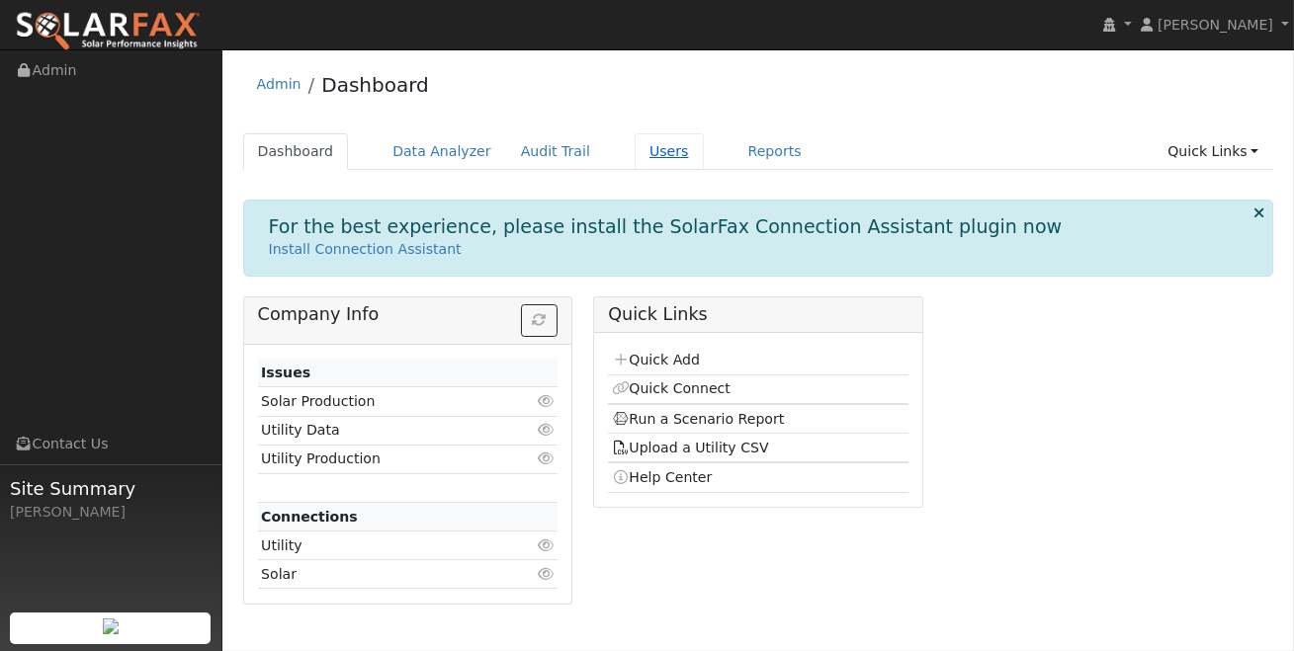
click at [647, 156] on link "Users" at bounding box center [668, 151] width 69 height 37
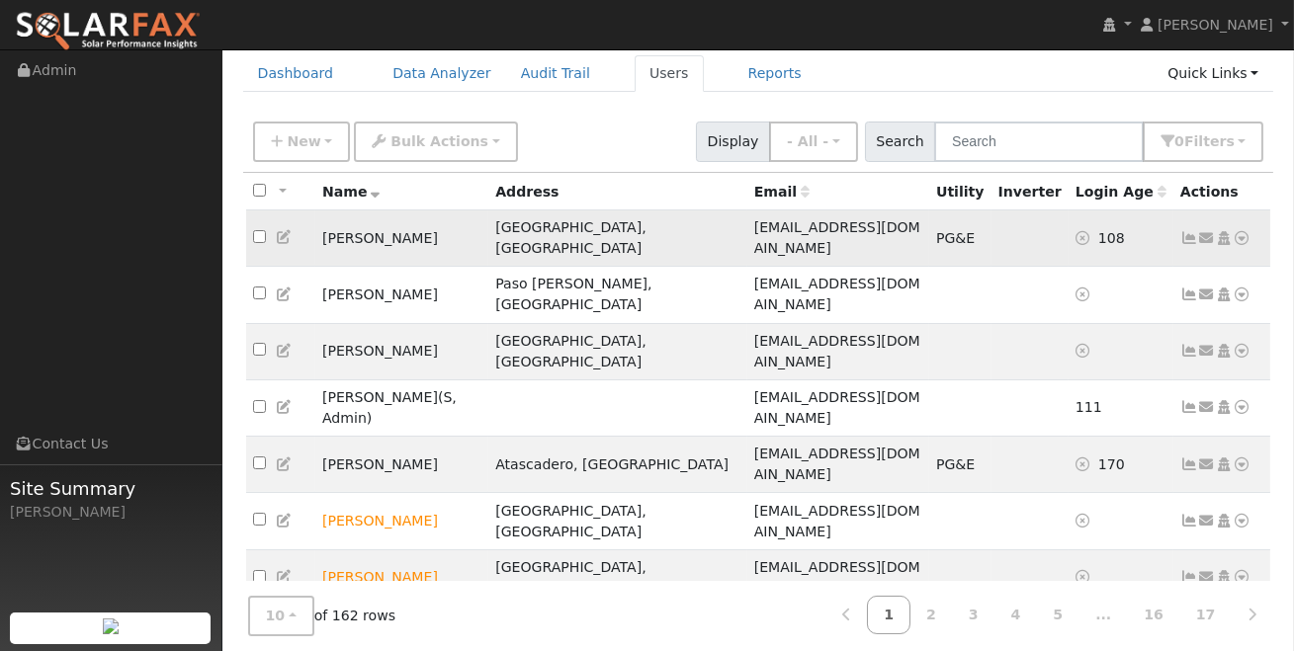
scroll to position [103, 0]
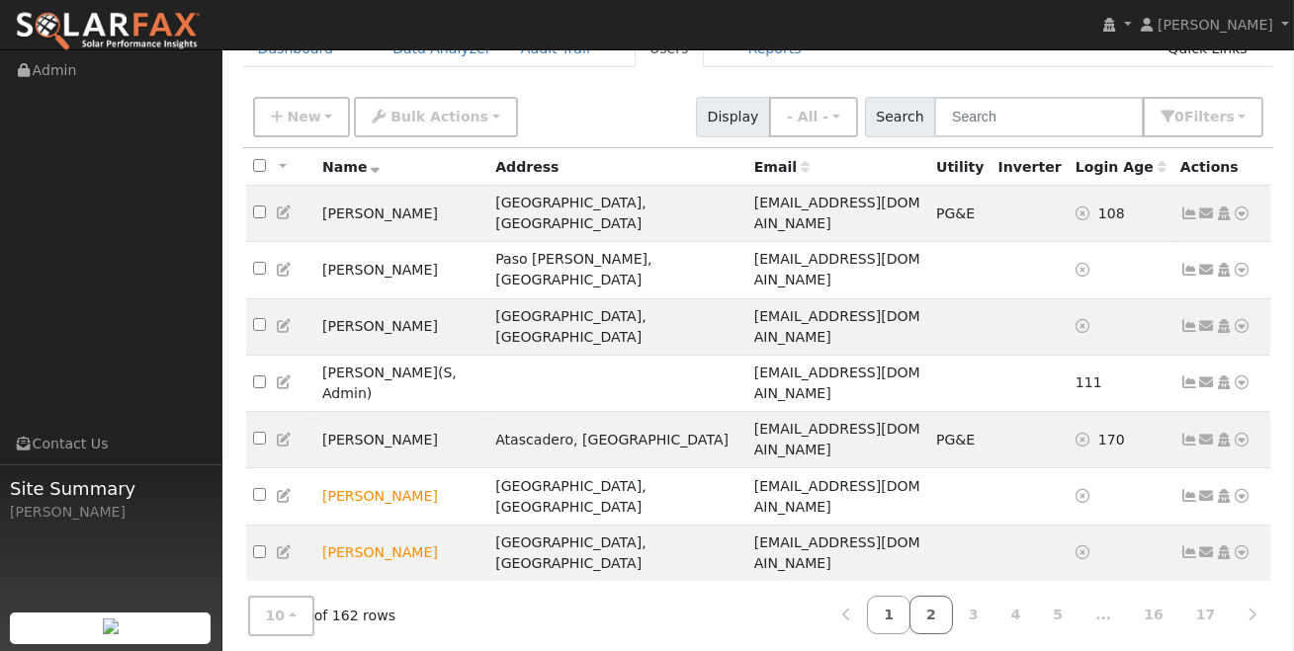
click at [946, 619] on link "2" at bounding box center [930, 615] width 43 height 39
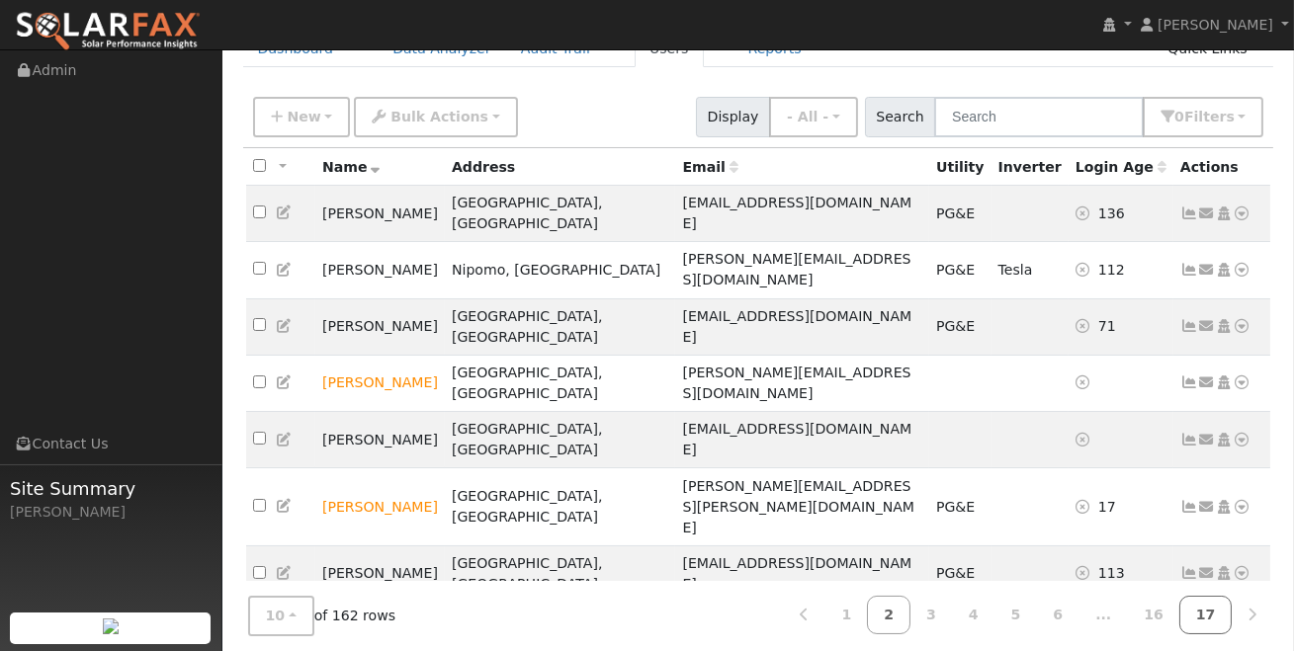
click at [1224, 610] on link "17" at bounding box center [1205, 615] width 53 height 39
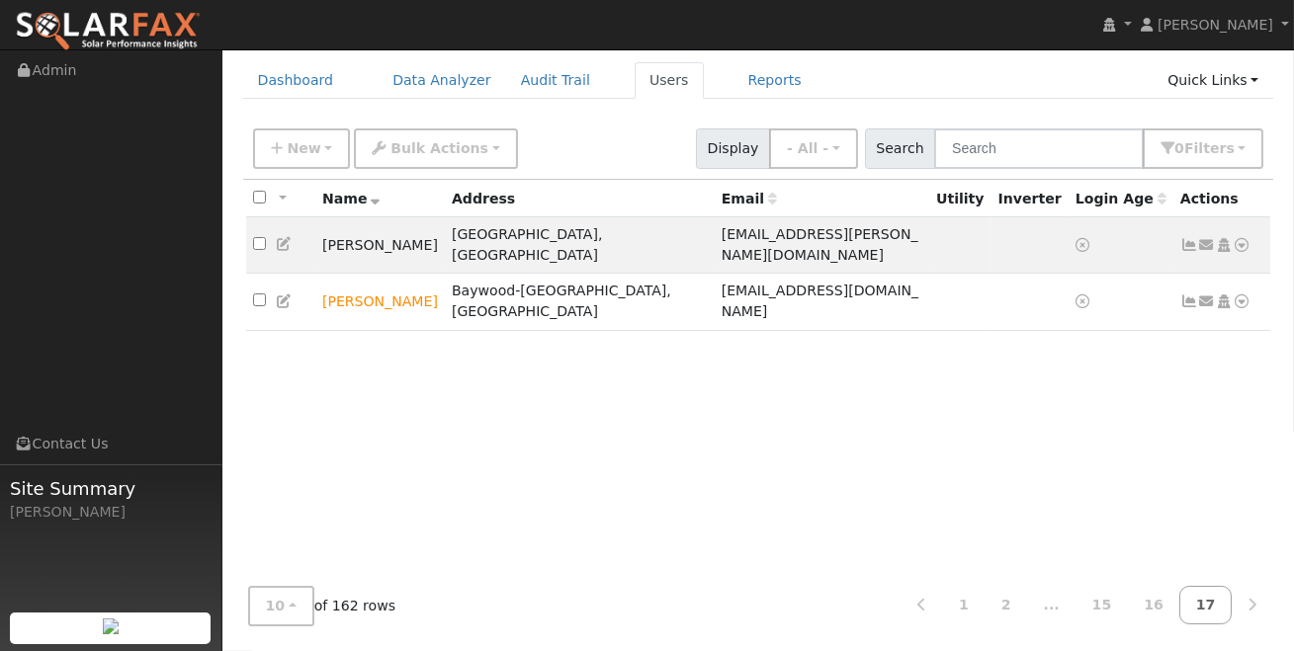
scroll to position [69, 0]
click at [1168, 610] on link "16" at bounding box center [1153, 607] width 53 height 39
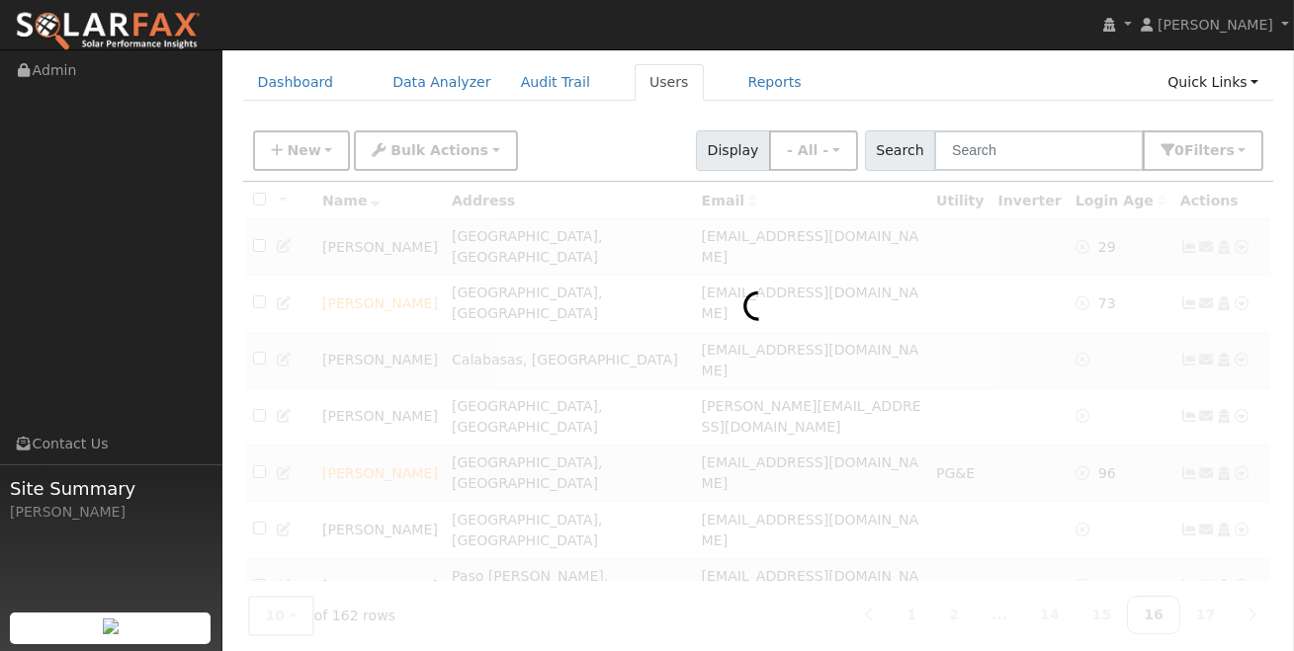
scroll to position [103, 0]
